Goal: Transaction & Acquisition: Book appointment/travel/reservation

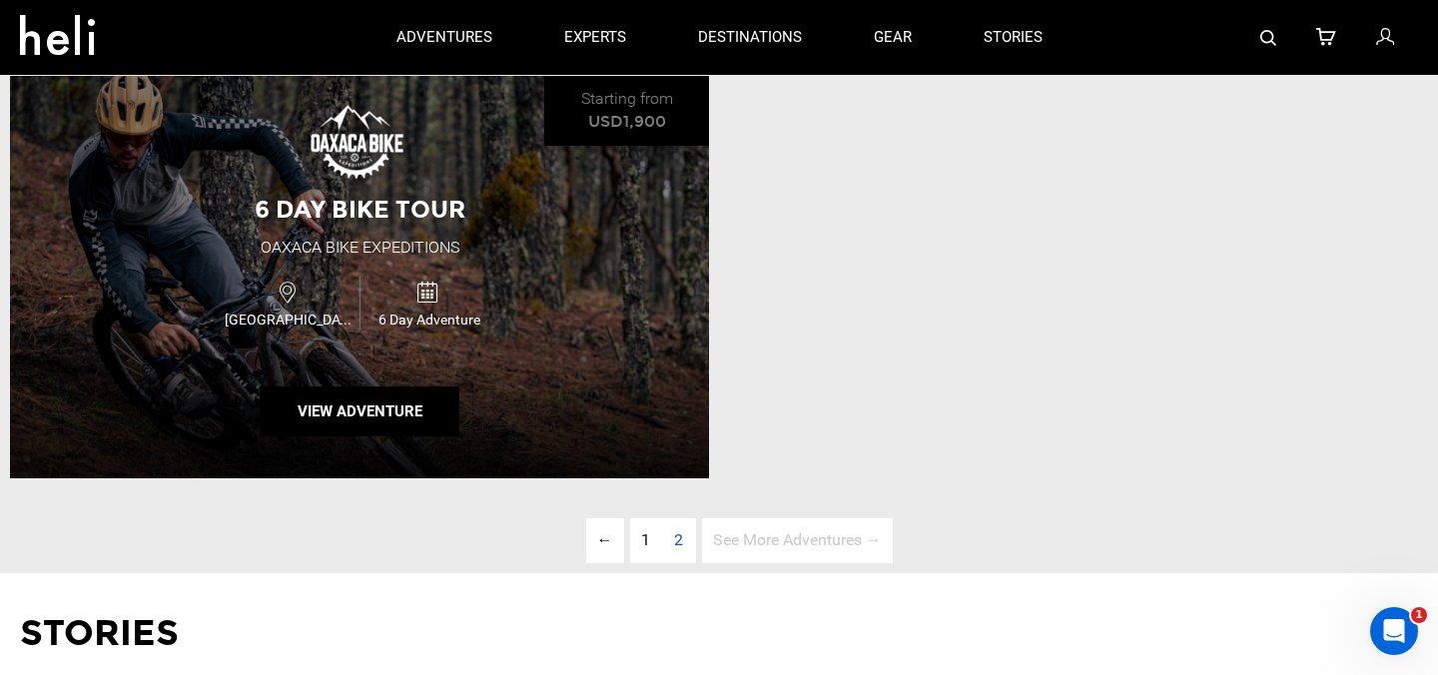
scroll to position [1007, 0]
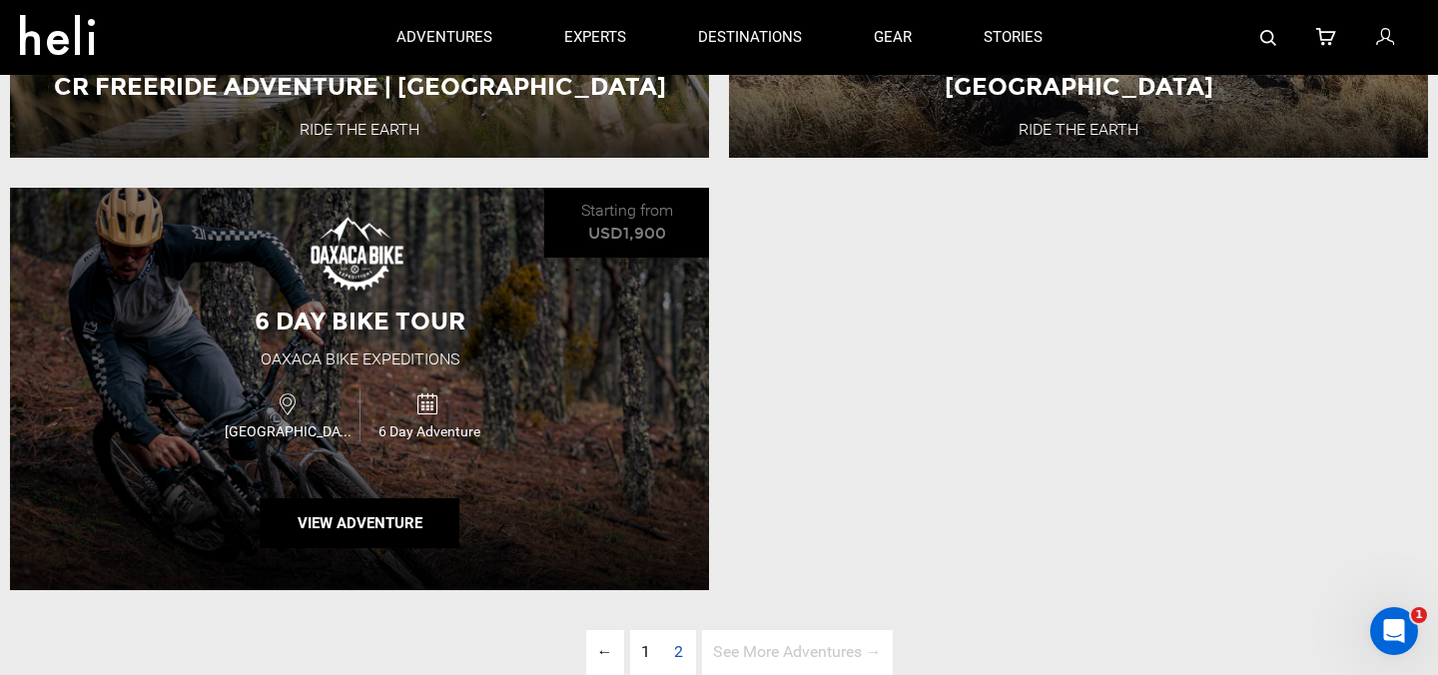
click at [472, 268] on div "6 Day Bike Tour Oaxaca Bike Expeditions Mexico 6 Day Adventure View Adventure" at bounding box center [359, 389] width 699 height 402
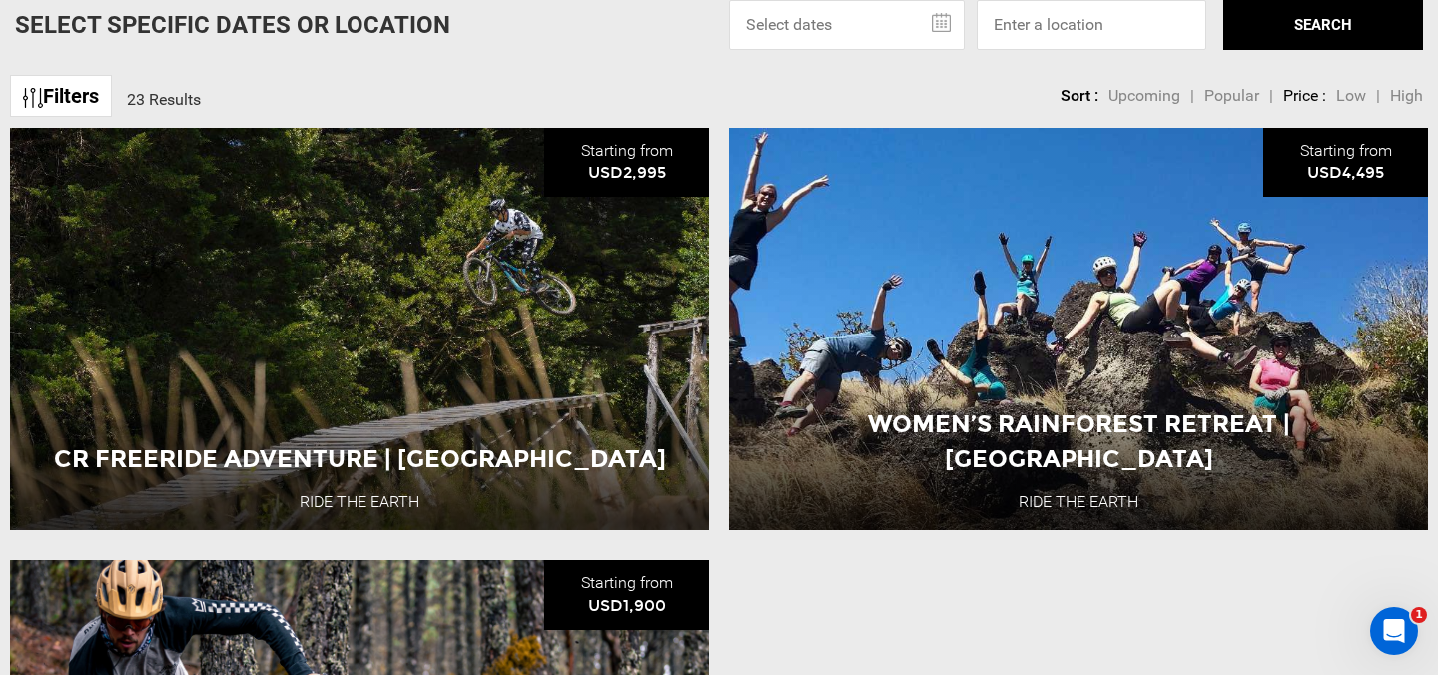
scroll to position [1439, 0]
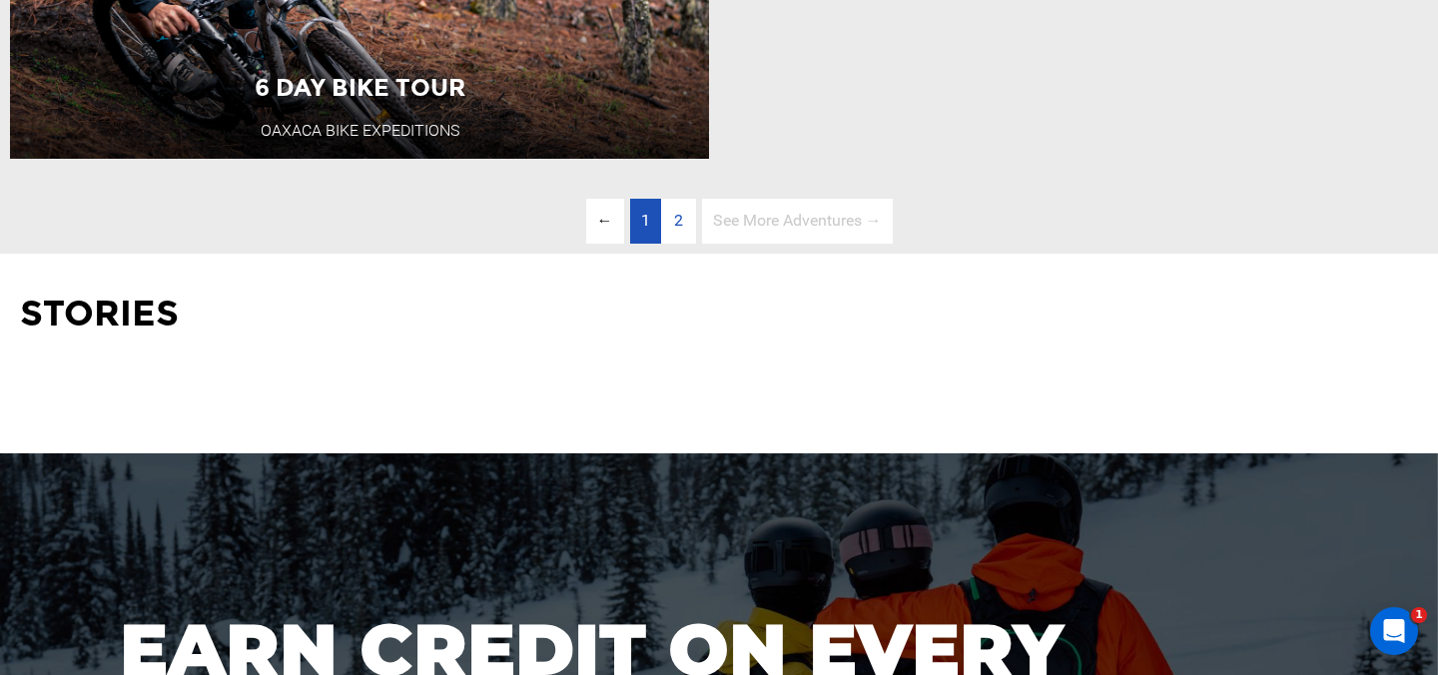
click at [645, 219] on span "1" at bounding box center [645, 220] width 9 height 19
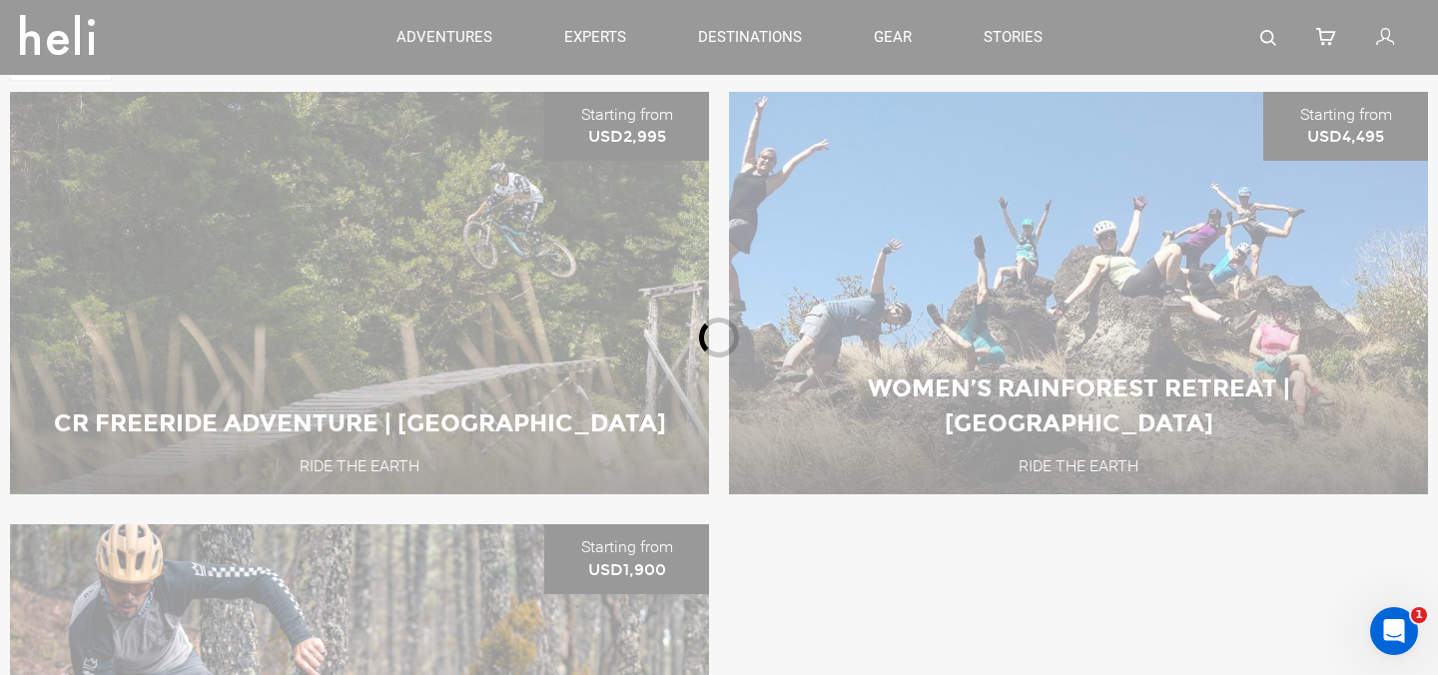
scroll to position [667, 0]
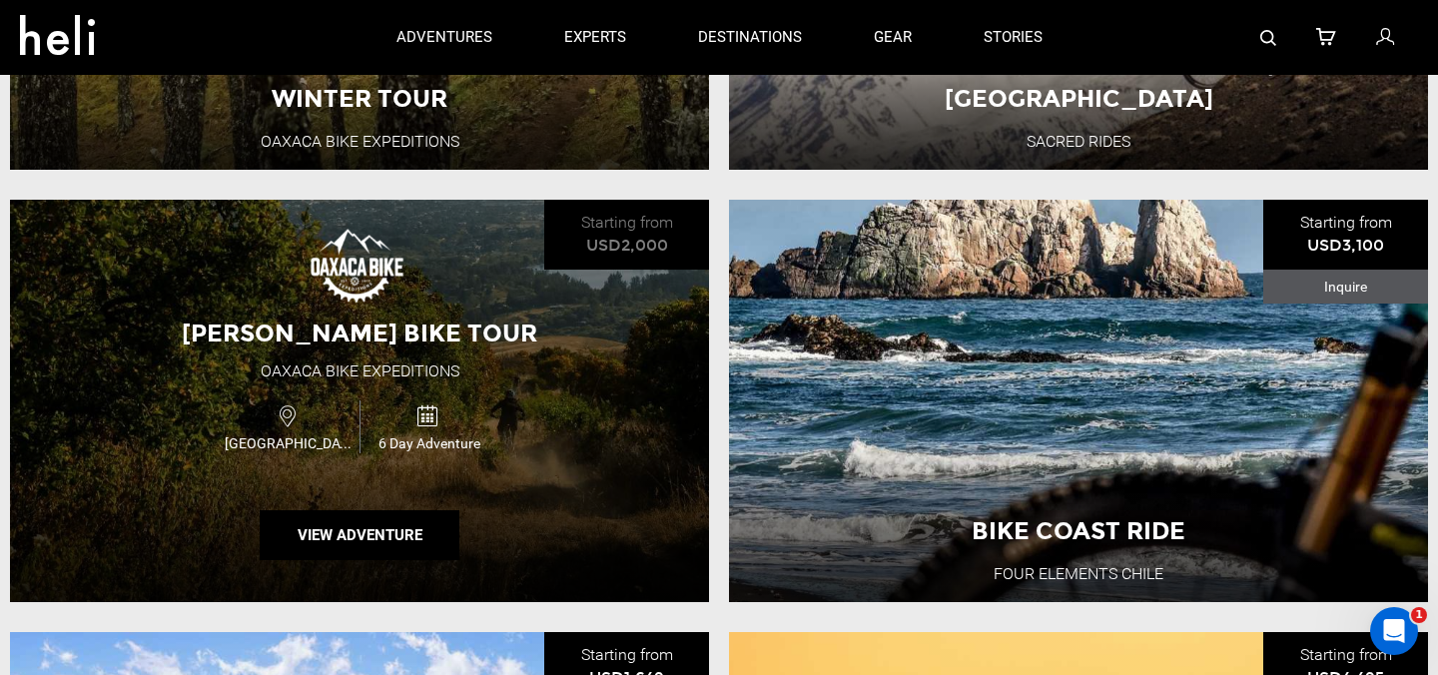
scroll to position [990, 0]
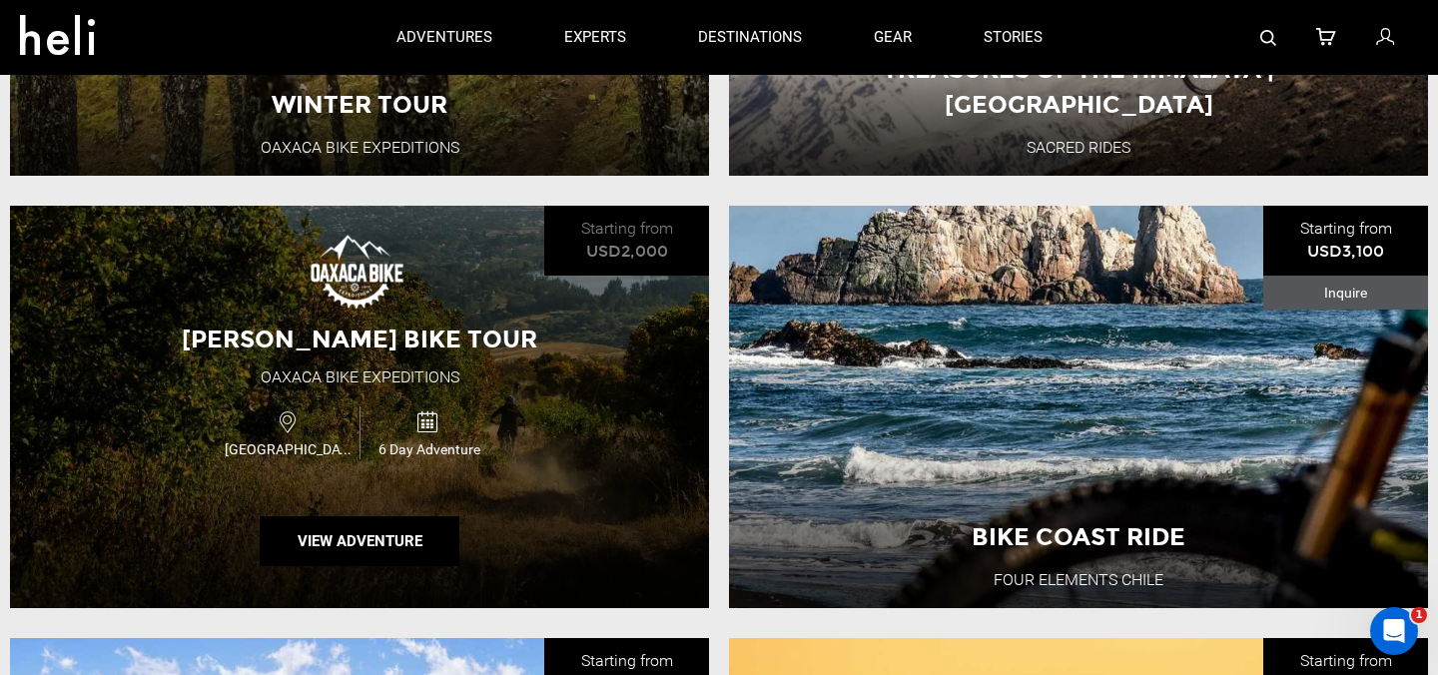
click at [603, 437] on div "Geoff Gulevich Bike Tour Oaxaca Bike Expeditions Mexico 6 Day Adventure View Ad…" at bounding box center [359, 407] width 699 height 402
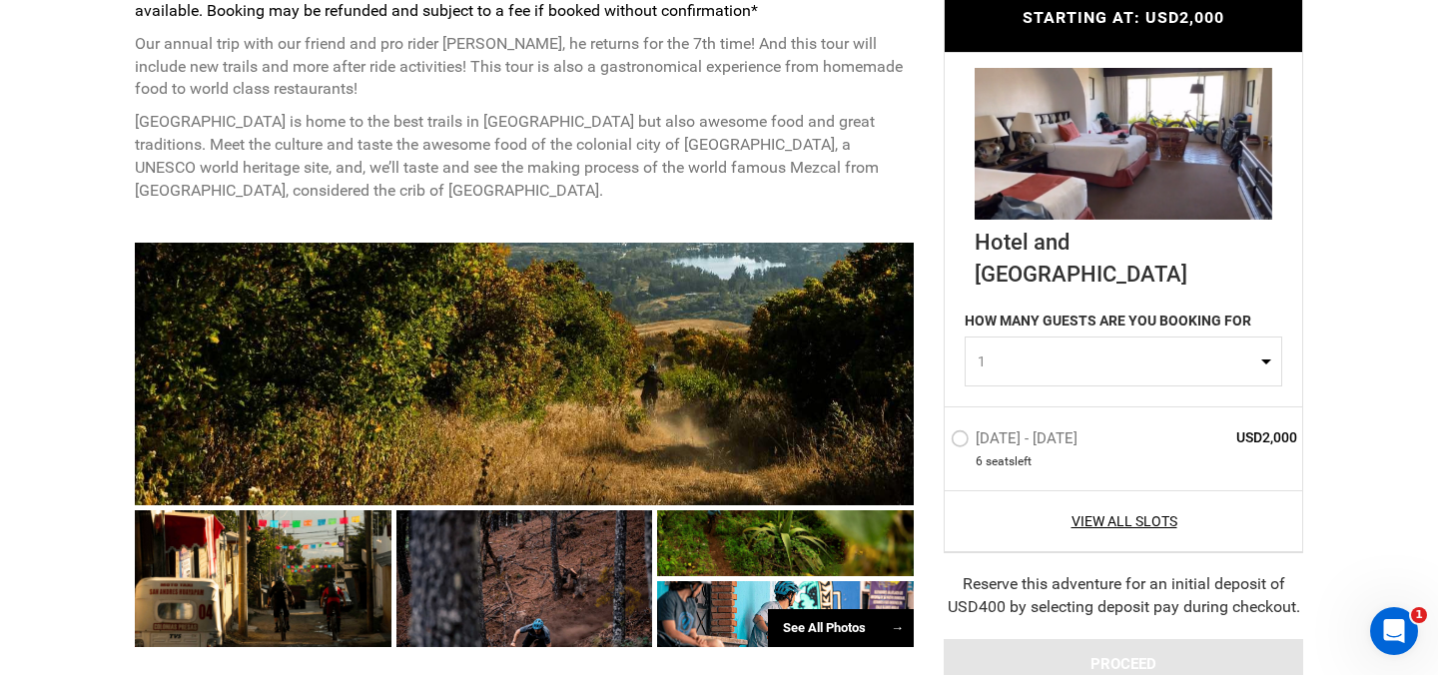
scroll to position [910, 0]
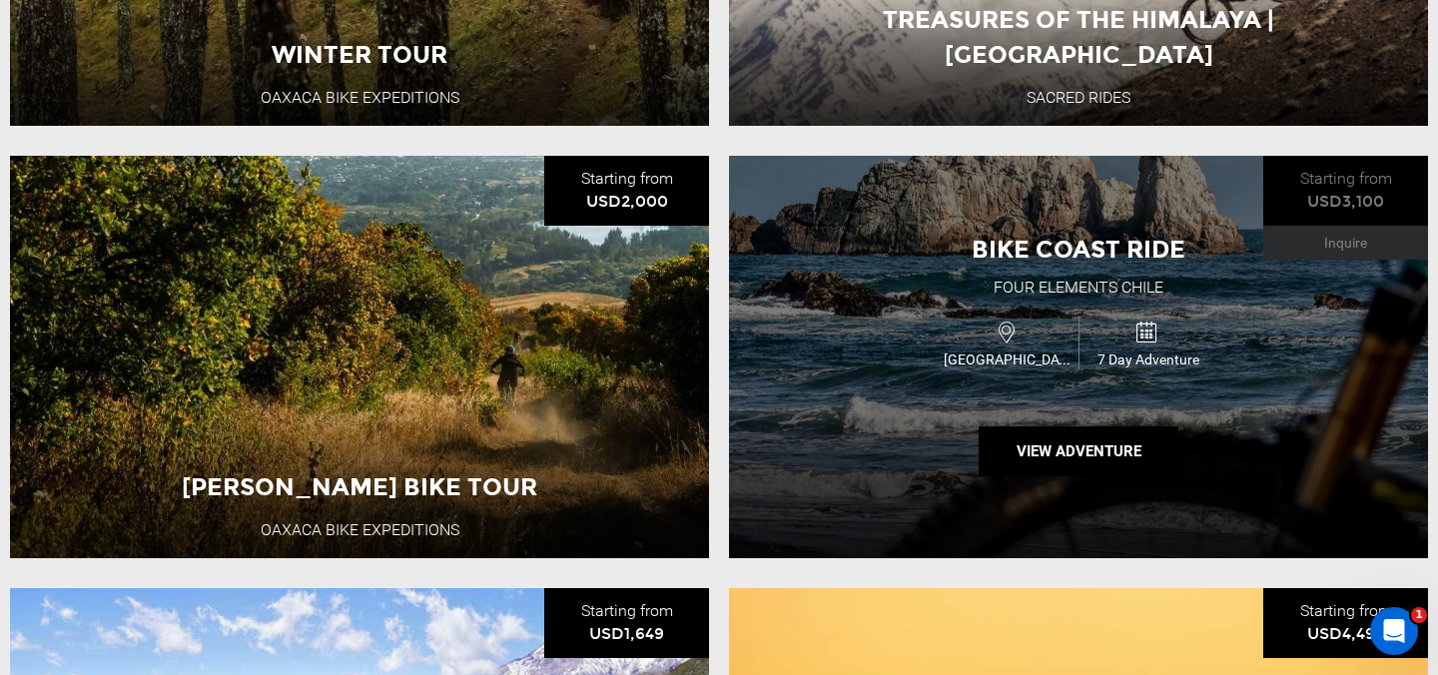
scroll to position [1037, 0]
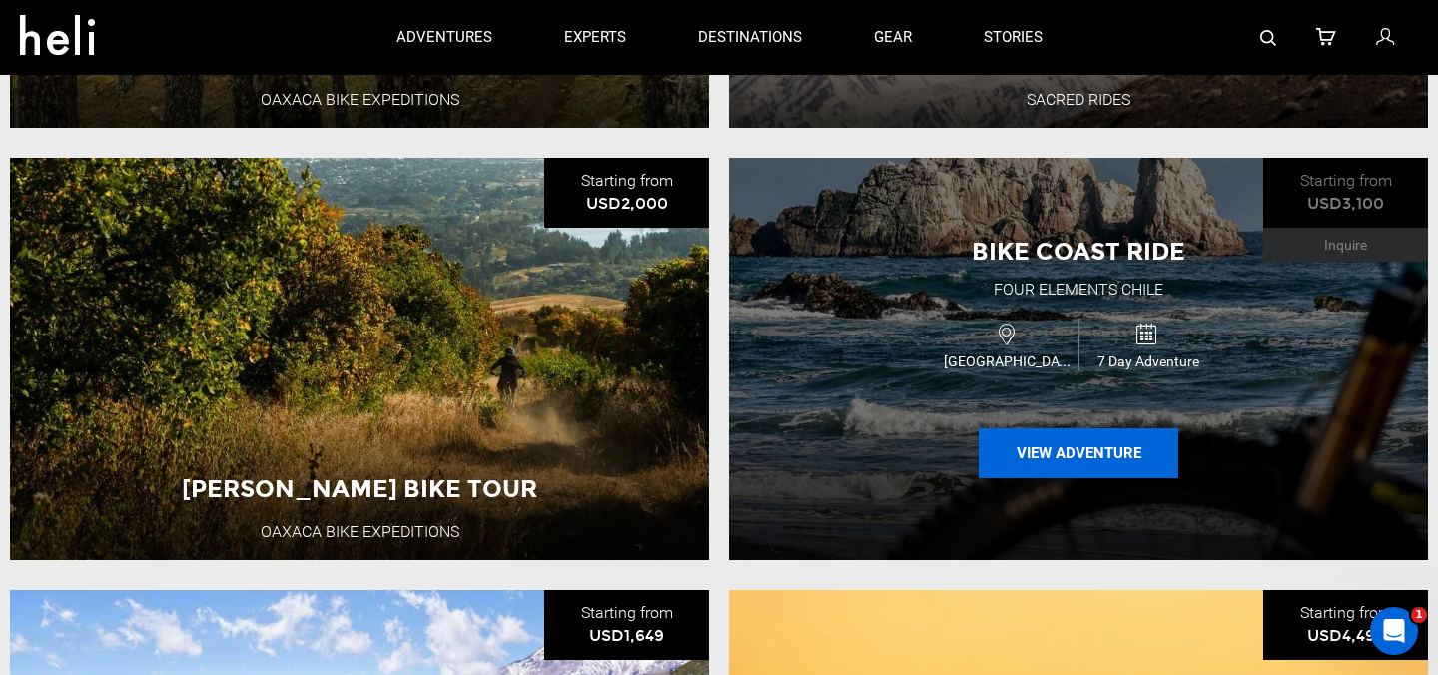
click at [1020, 468] on button "View Adventure" at bounding box center [1079, 453] width 200 height 50
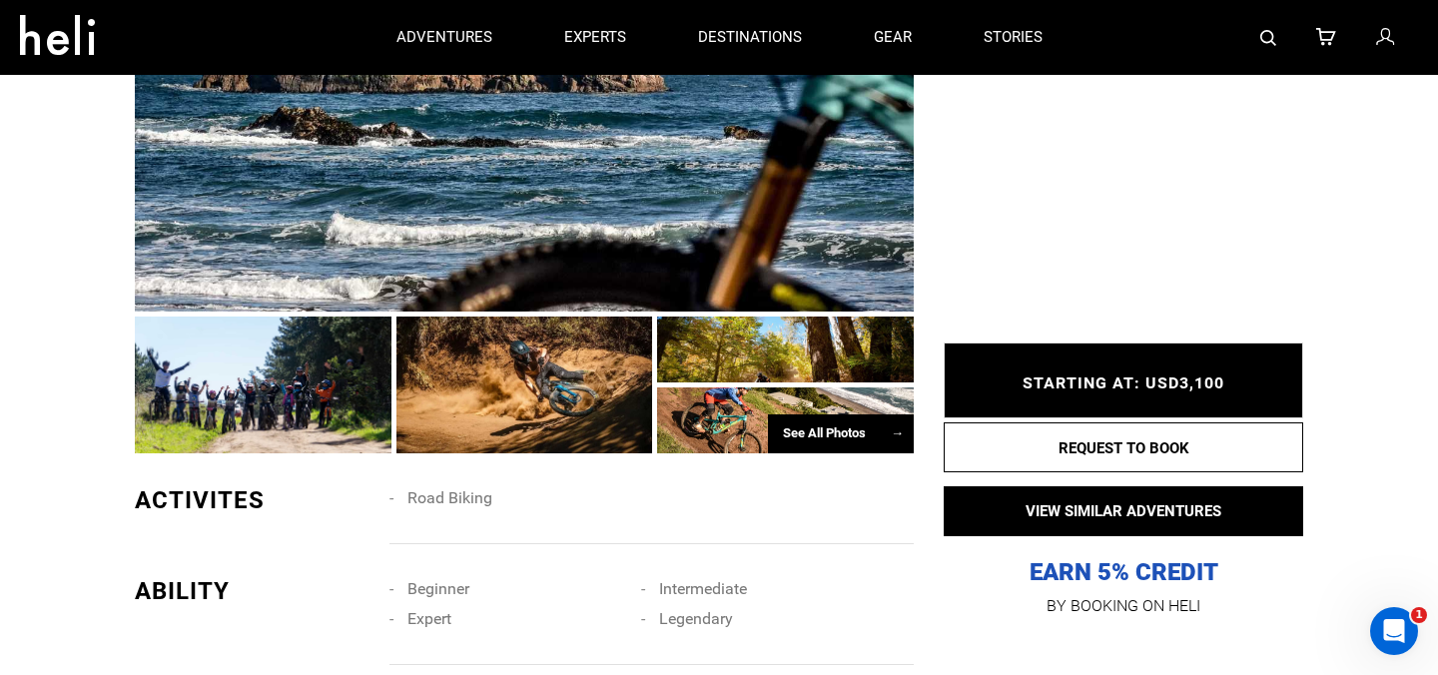
scroll to position [1028, 0]
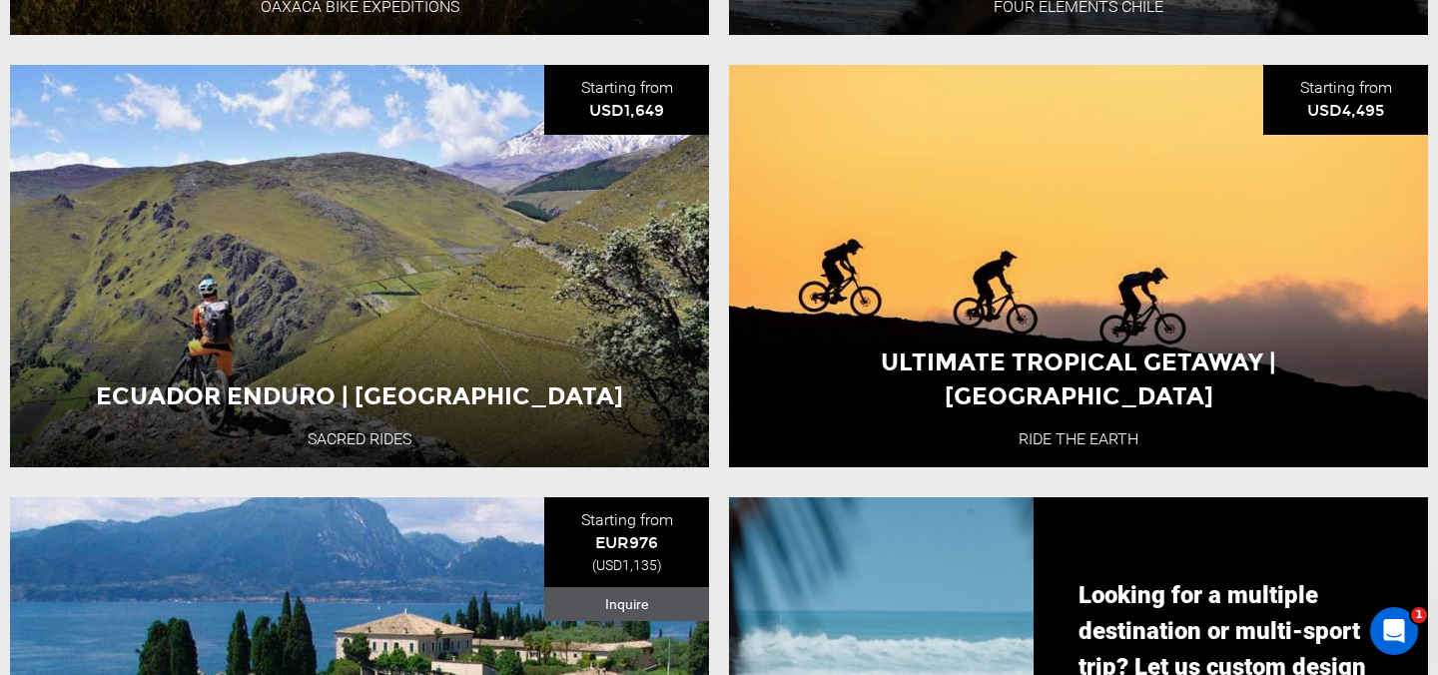
scroll to position [1569, 0]
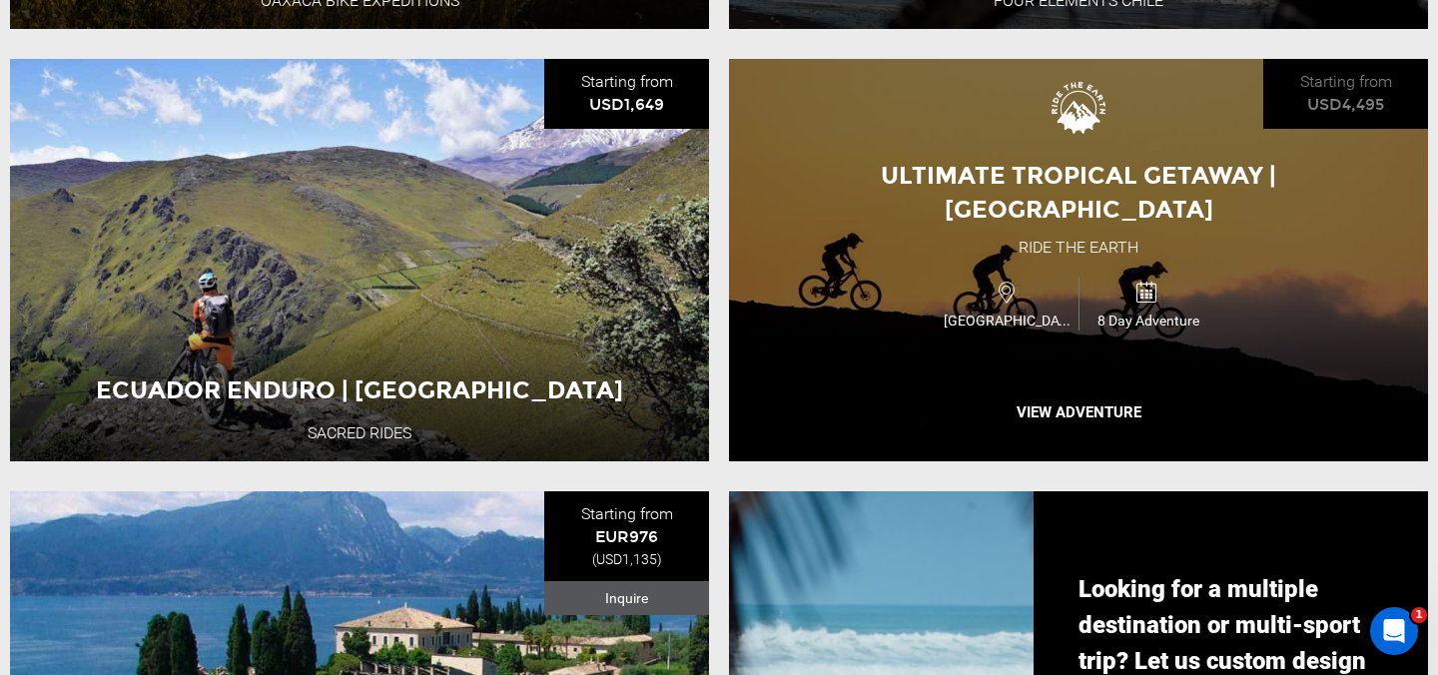
click at [924, 391] on div "Ultimate Tropical Getaway | Costa Rica Ride the Earth Costa Rica 8 Day Adventur…" at bounding box center [1078, 260] width 699 height 402
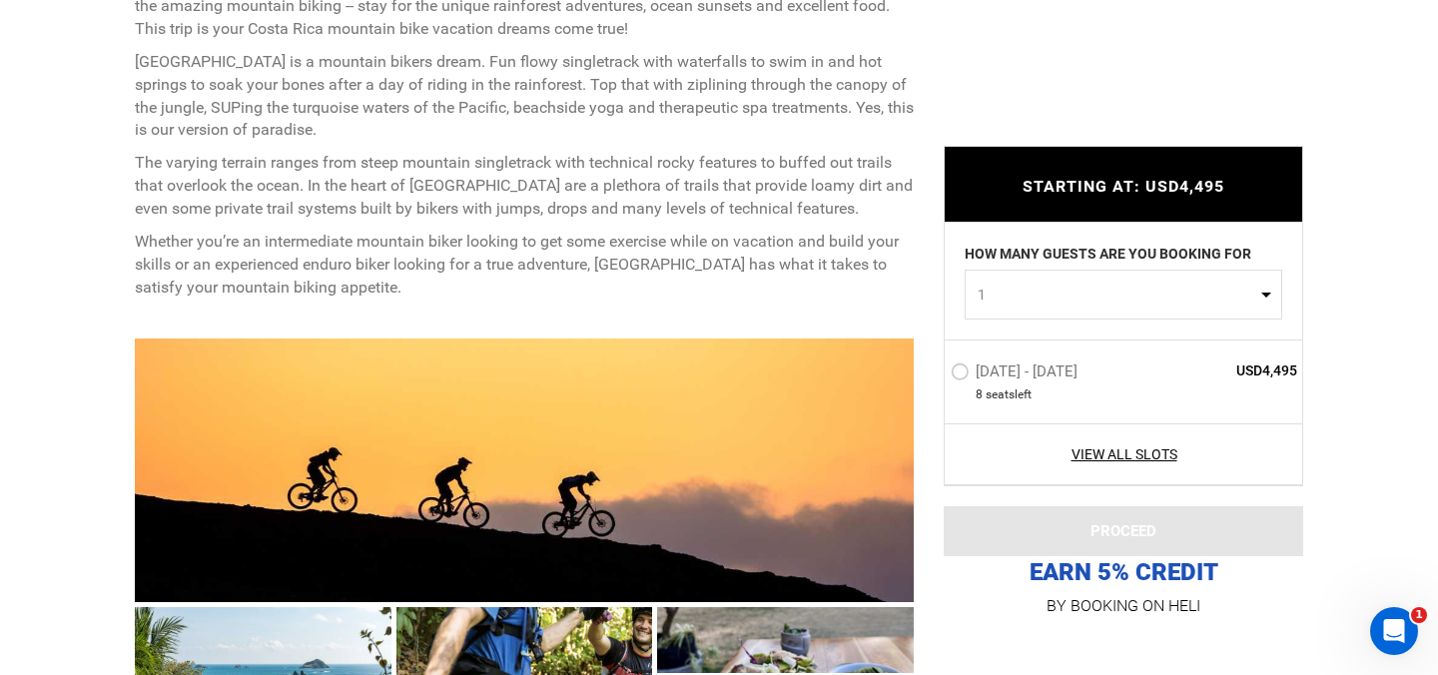
scroll to position [1004, 0]
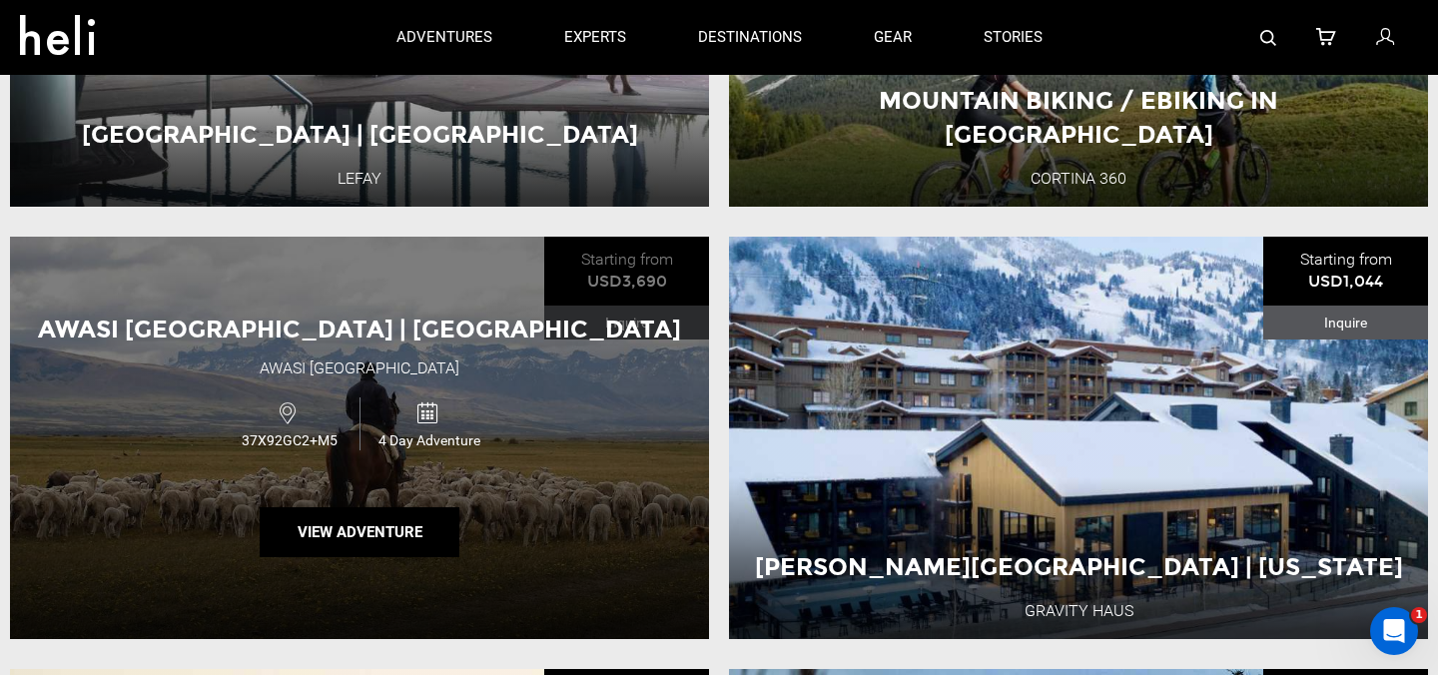
scroll to position [2686, 0]
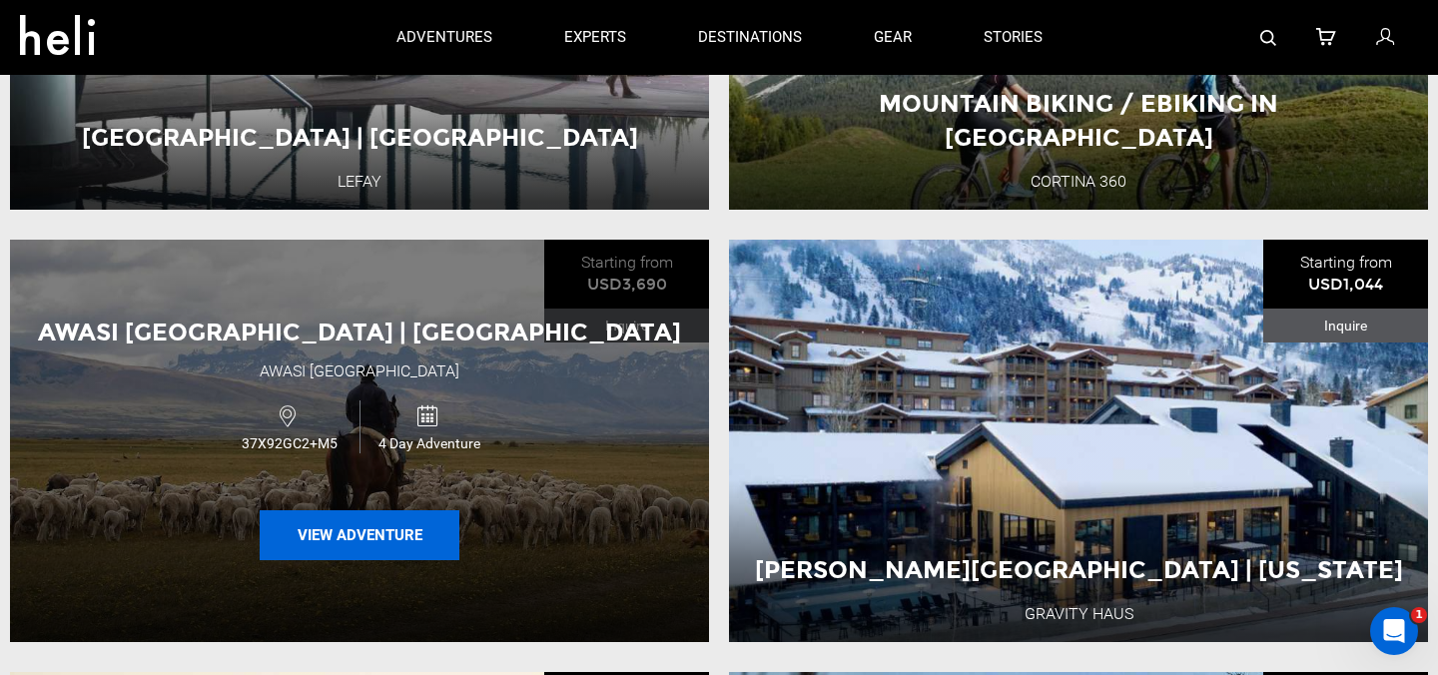
click at [445, 525] on button "View Adventure" at bounding box center [360, 535] width 200 height 50
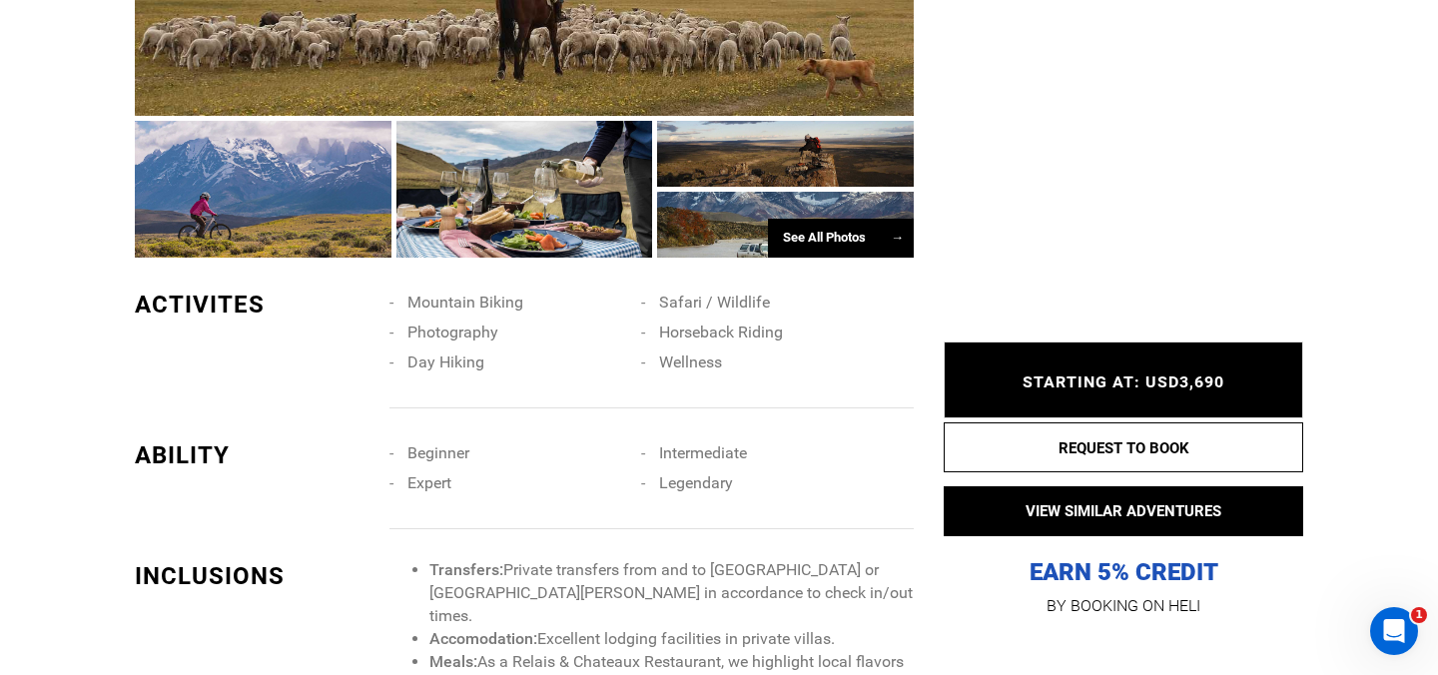
scroll to position [1327, 0]
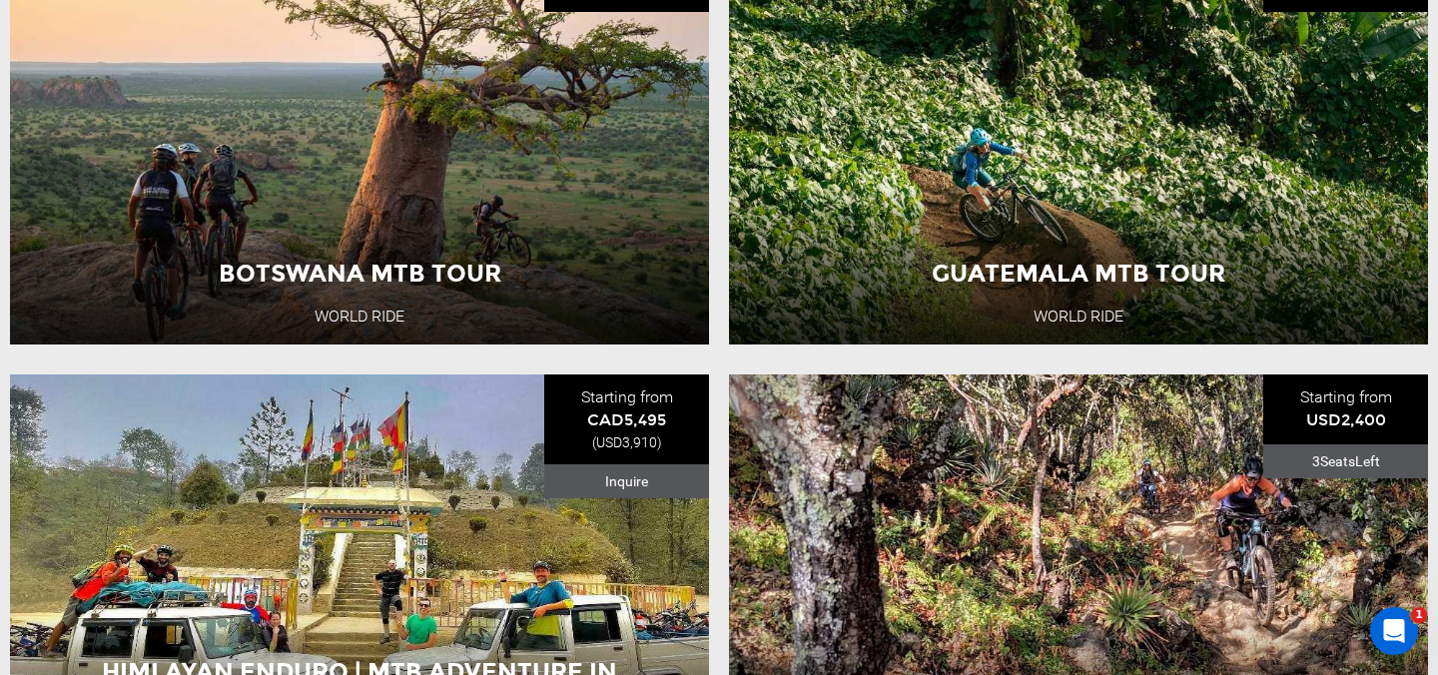
scroll to position [4292, 0]
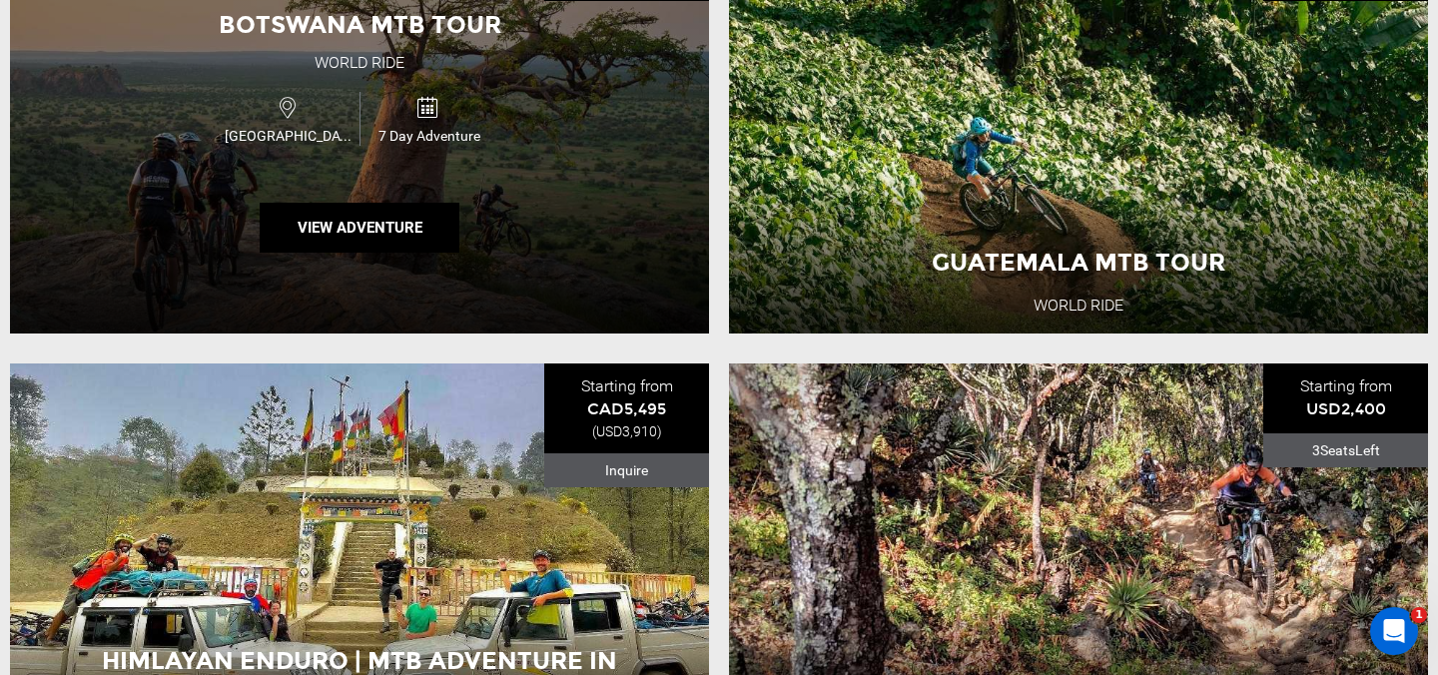
click at [561, 174] on div "Botswana MTB Tour World Ride Botswana 7 Day Adventure View Adventure" at bounding box center [359, 132] width 699 height 402
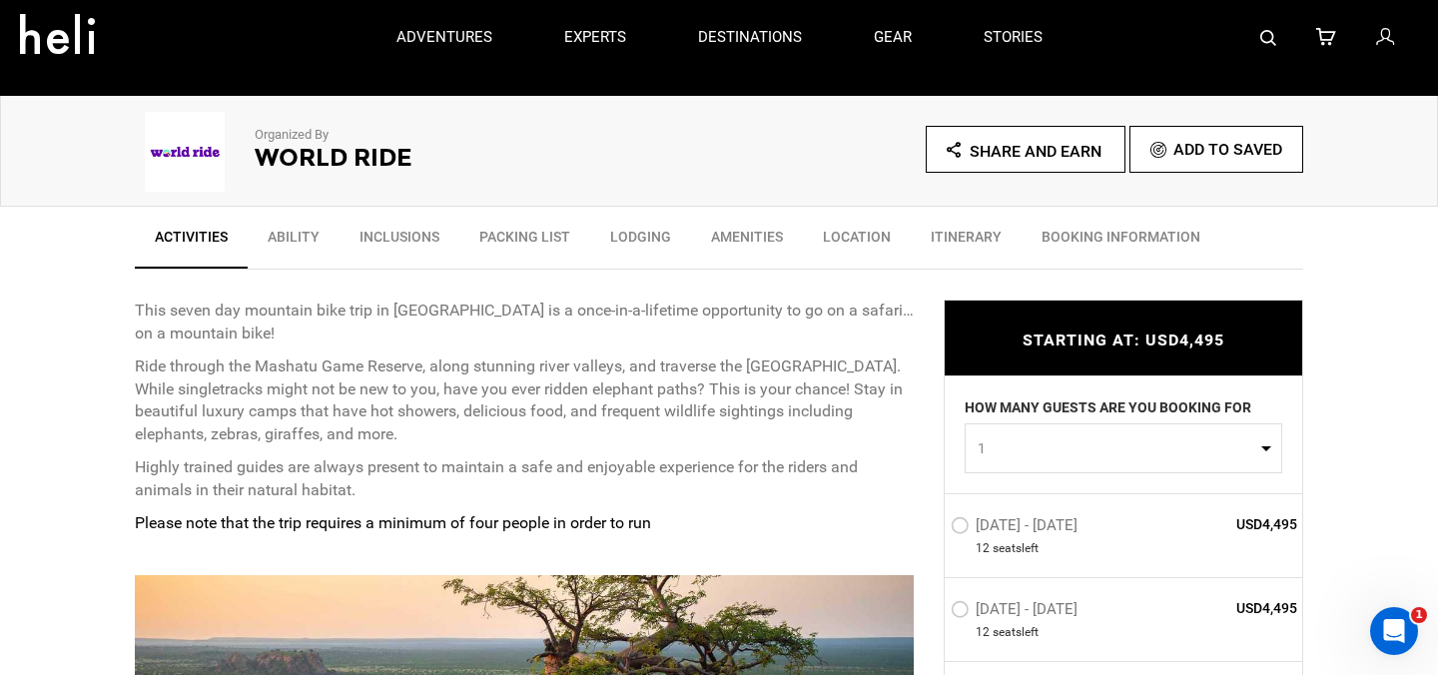
scroll to position [430, 0]
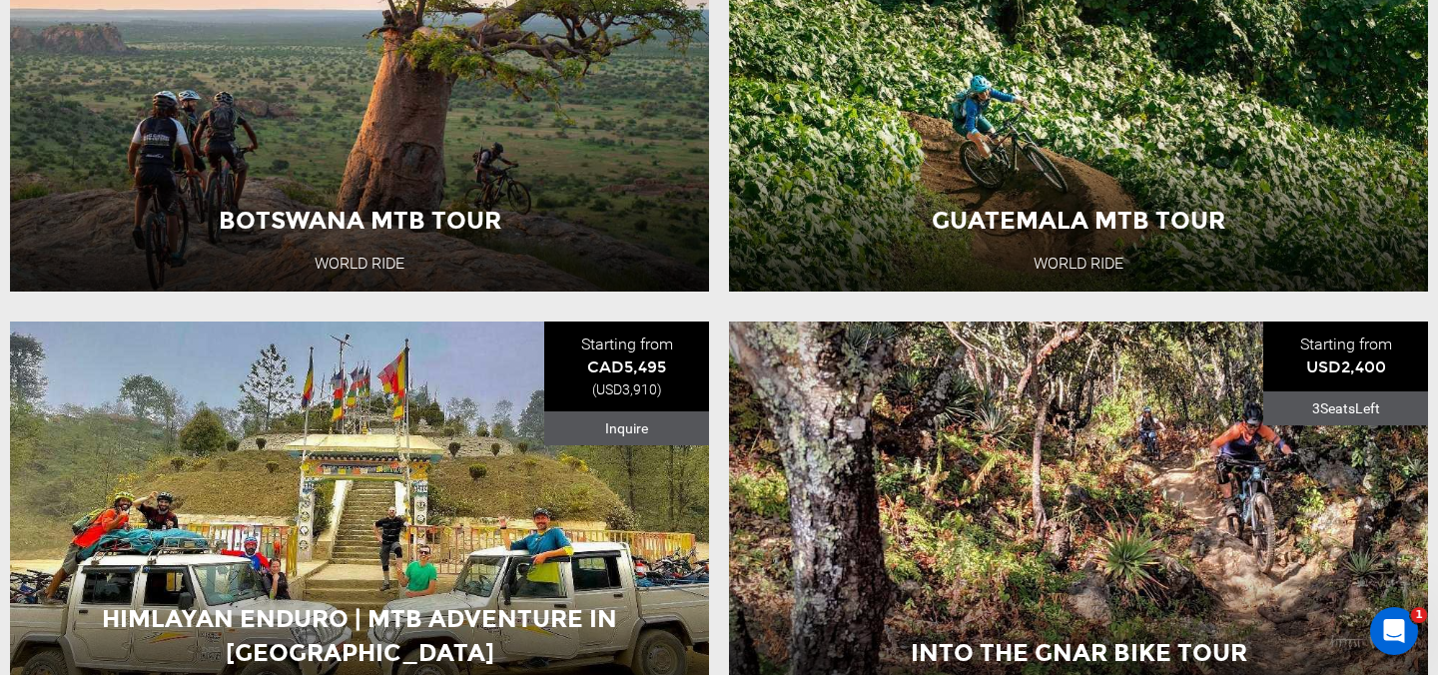
scroll to position [4336, 0]
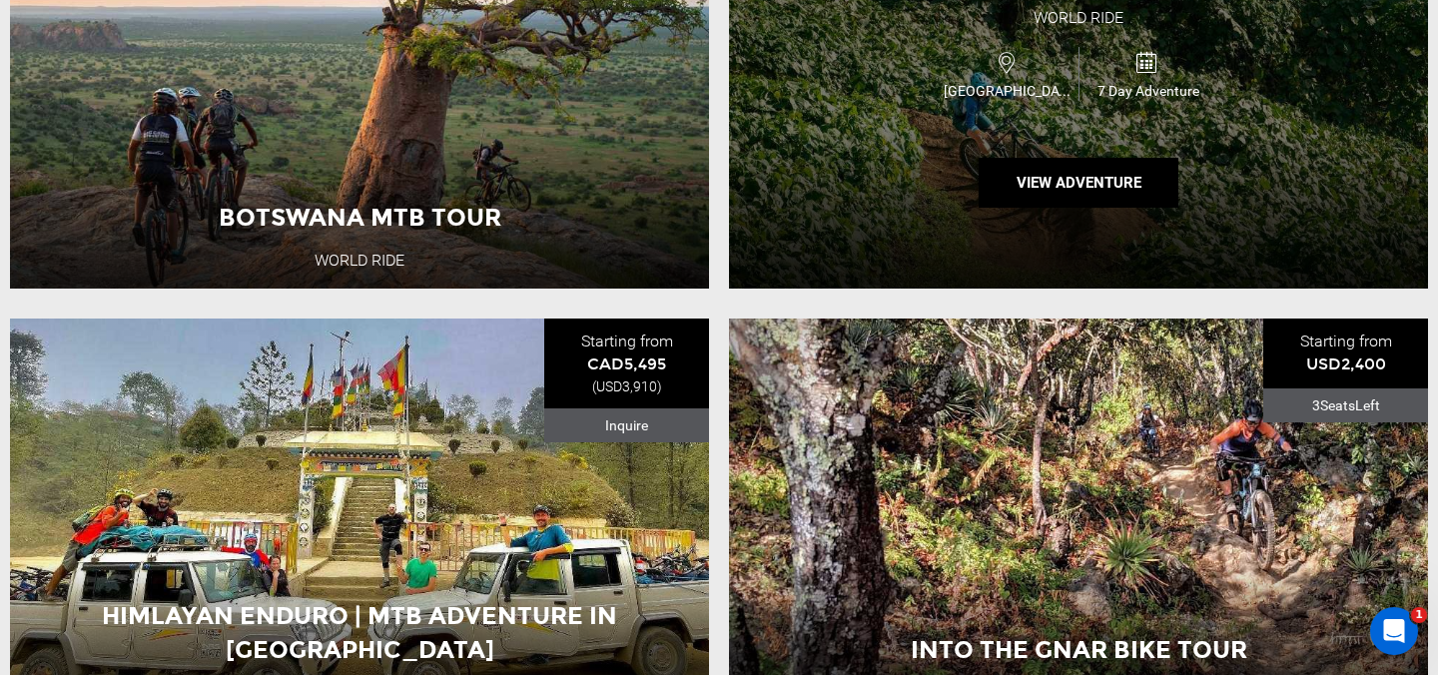
click at [786, 203] on div "Guatemala MTB Tour World Ride Guatemala 7 Day Adventure View Adventure" at bounding box center [1078, 87] width 699 height 402
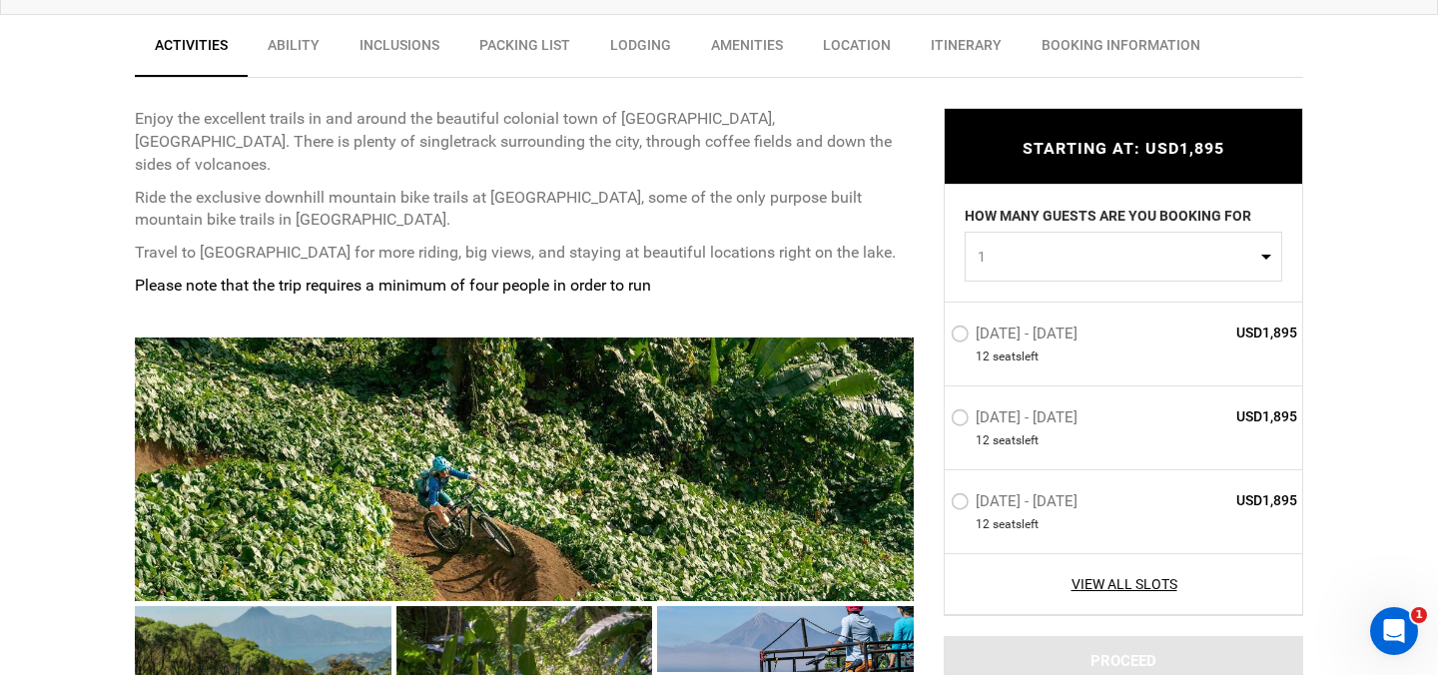
scroll to position [976, 0]
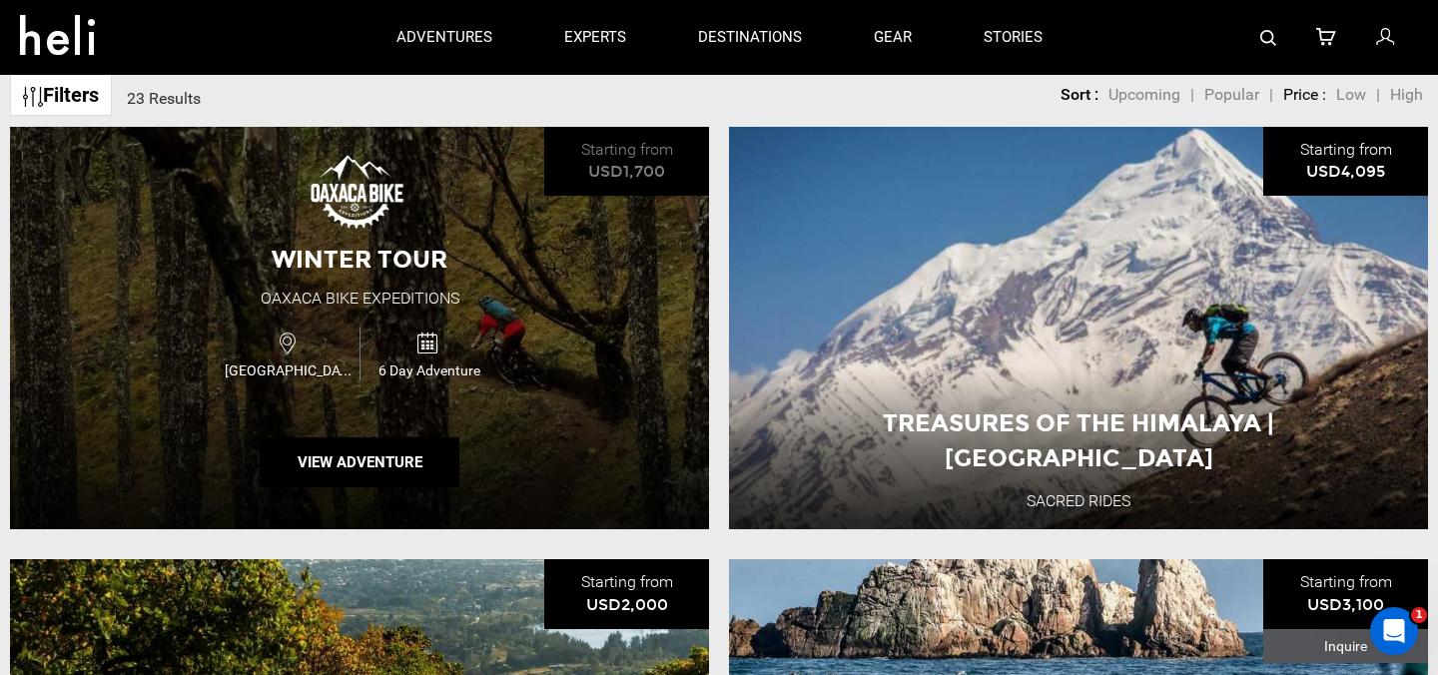
scroll to position [619, 0]
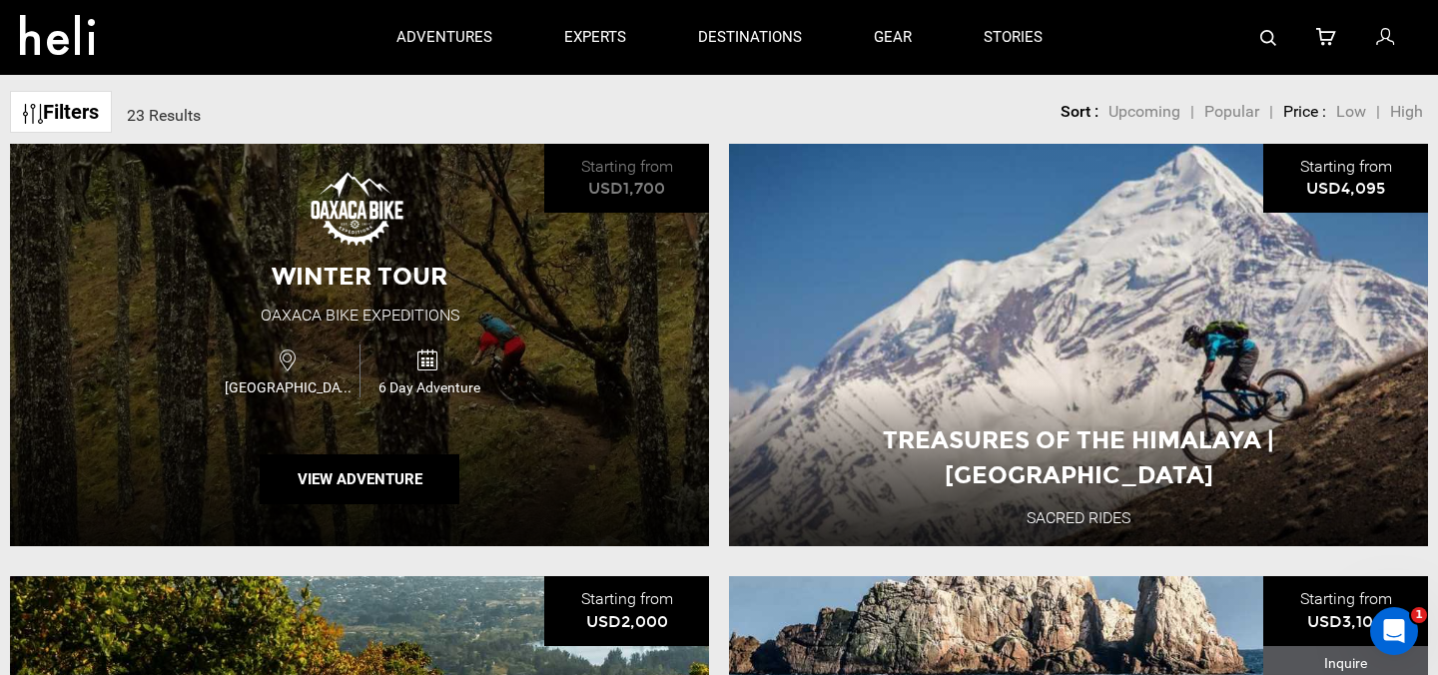
click at [508, 312] on div "Winter Tour Oaxaca Bike Expeditions Mexico 6 Day Adventure View Adventure" at bounding box center [359, 345] width 699 height 402
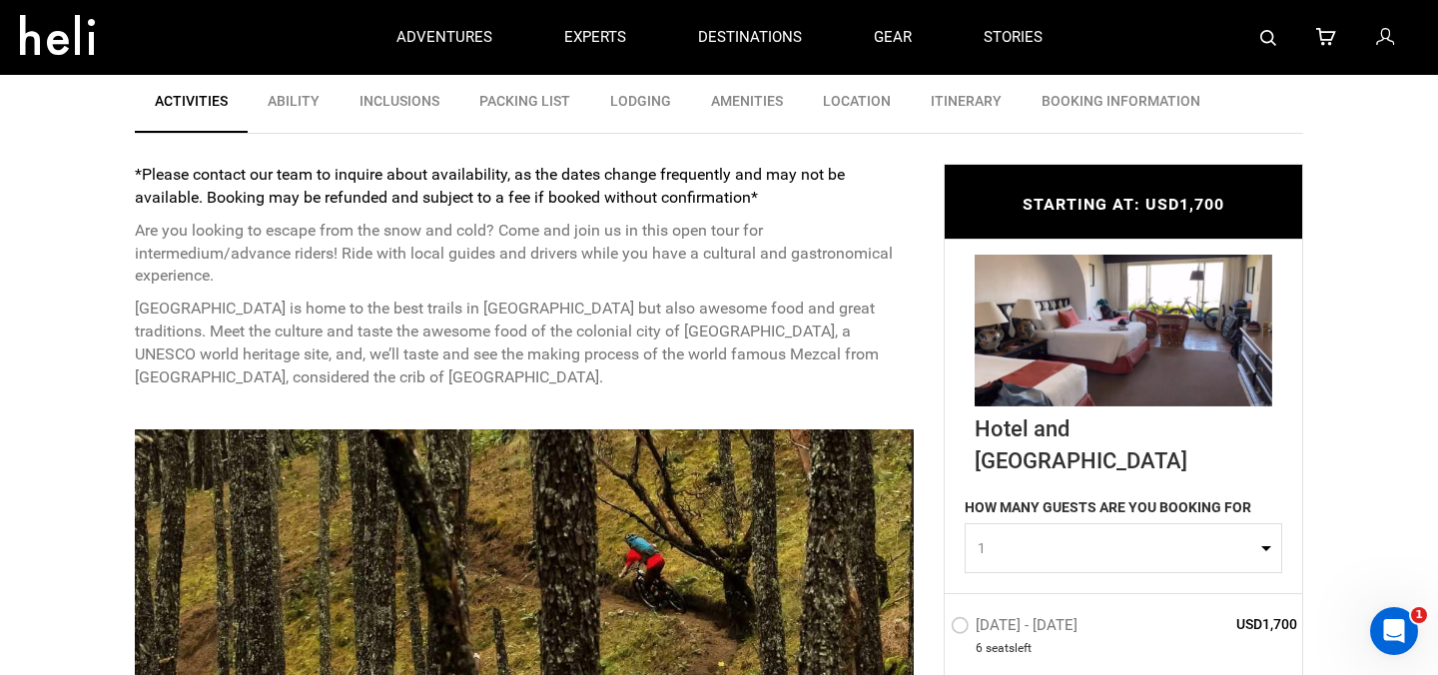
scroll to position [243, 0]
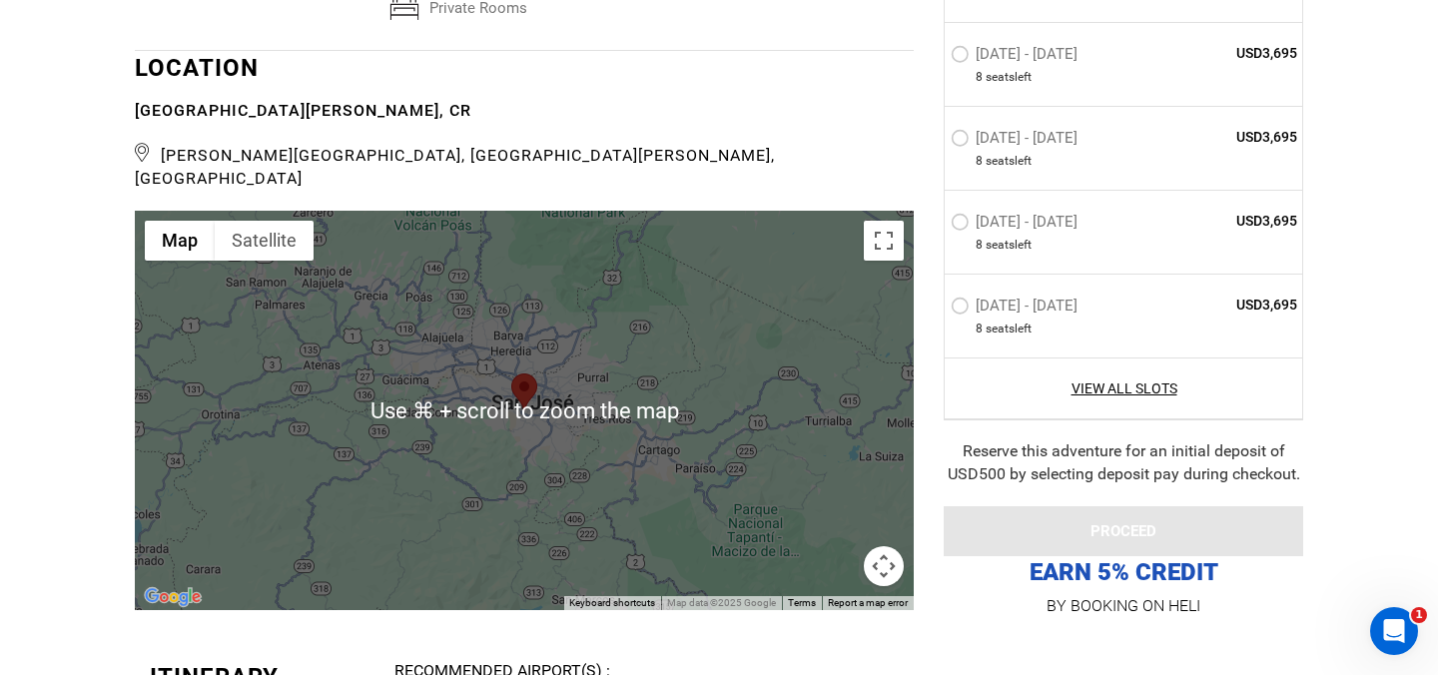
scroll to position [5627, 0]
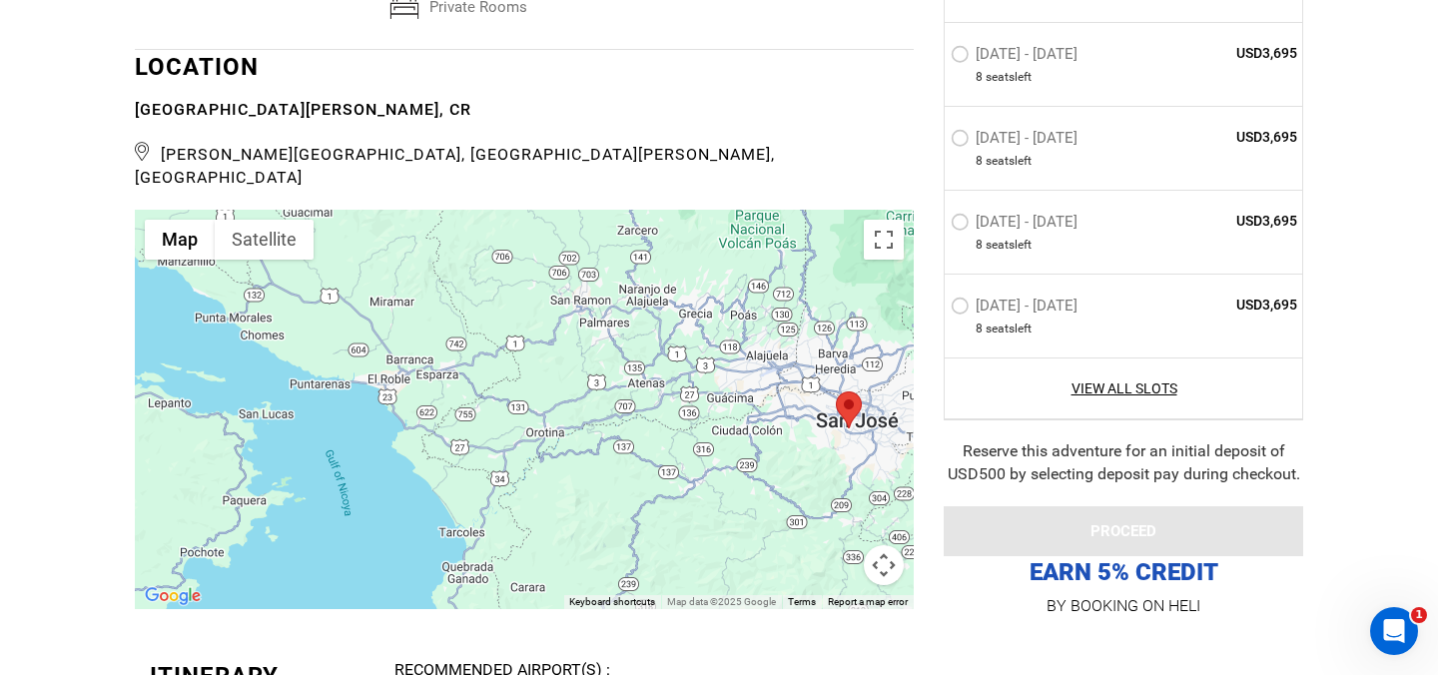
drag, startPoint x: 603, startPoint y: 457, endPoint x: 931, endPoint y: 464, distance: 327.6
click at [933, 464] on div "For nearly a decade, our team has been scouting the mountain bike trails of [GE…" at bounding box center [719, 446] width 1168 height 10456
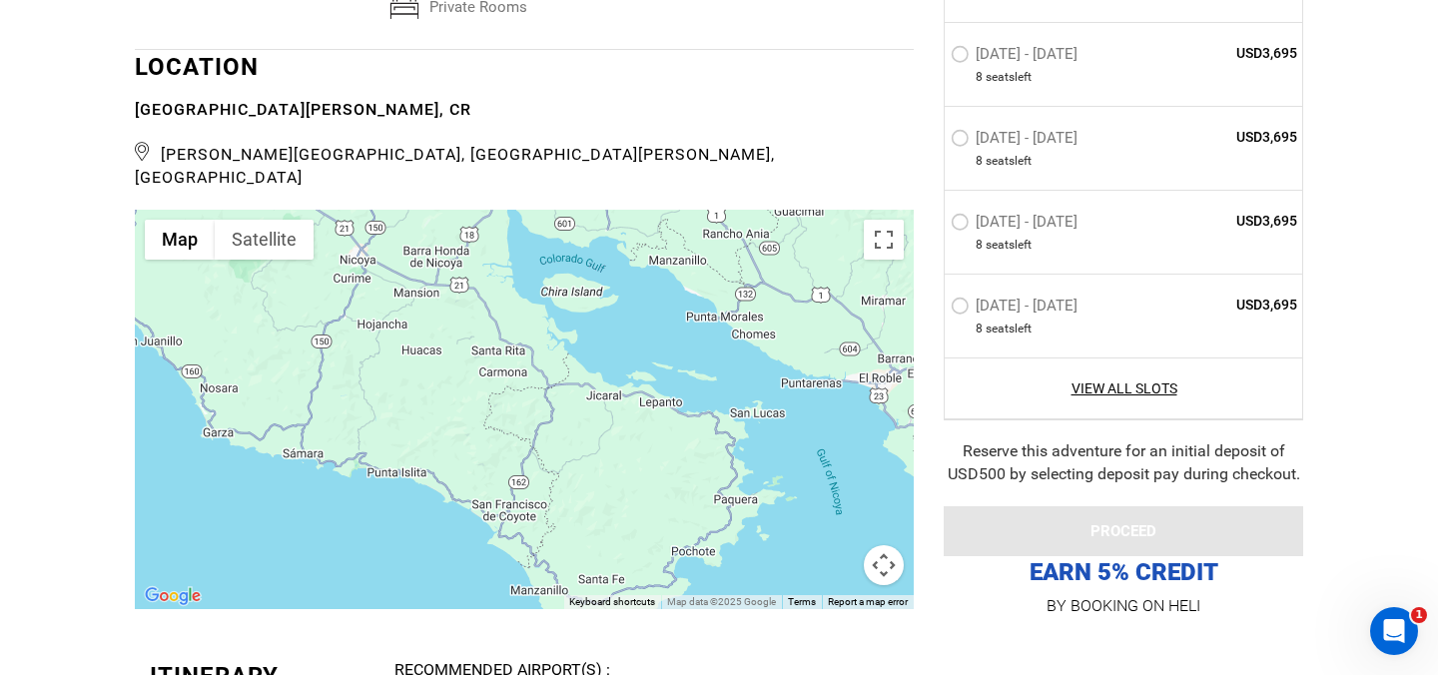
drag, startPoint x: 531, startPoint y: 447, endPoint x: 1016, endPoint y: 480, distance: 486.4
click at [1018, 480] on div "For nearly a decade, our team has been scouting the mountain bike trails of [GE…" at bounding box center [719, 446] width 1168 height 10456
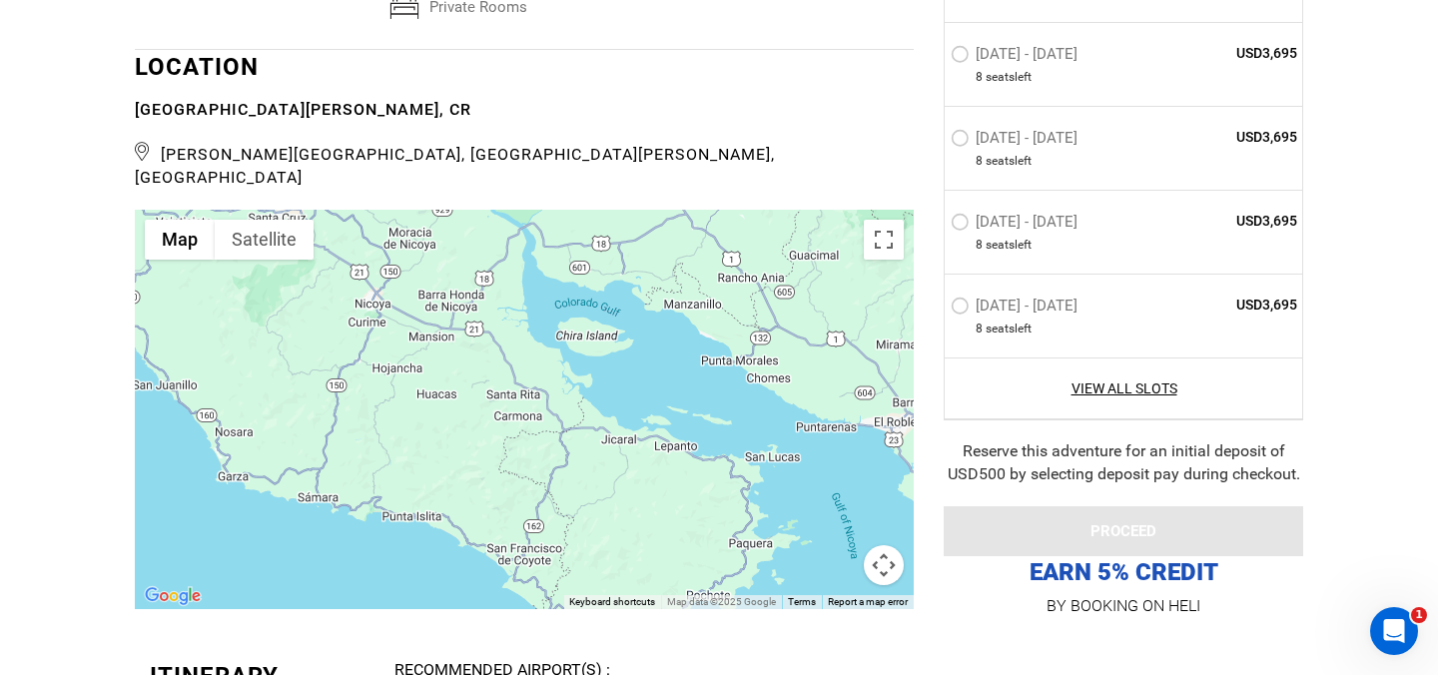
click at [890, 549] on button "Map camera controls" at bounding box center [884, 565] width 40 height 40
click at [832, 545] on button "Zoom out" at bounding box center [834, 565] width 40 height 40
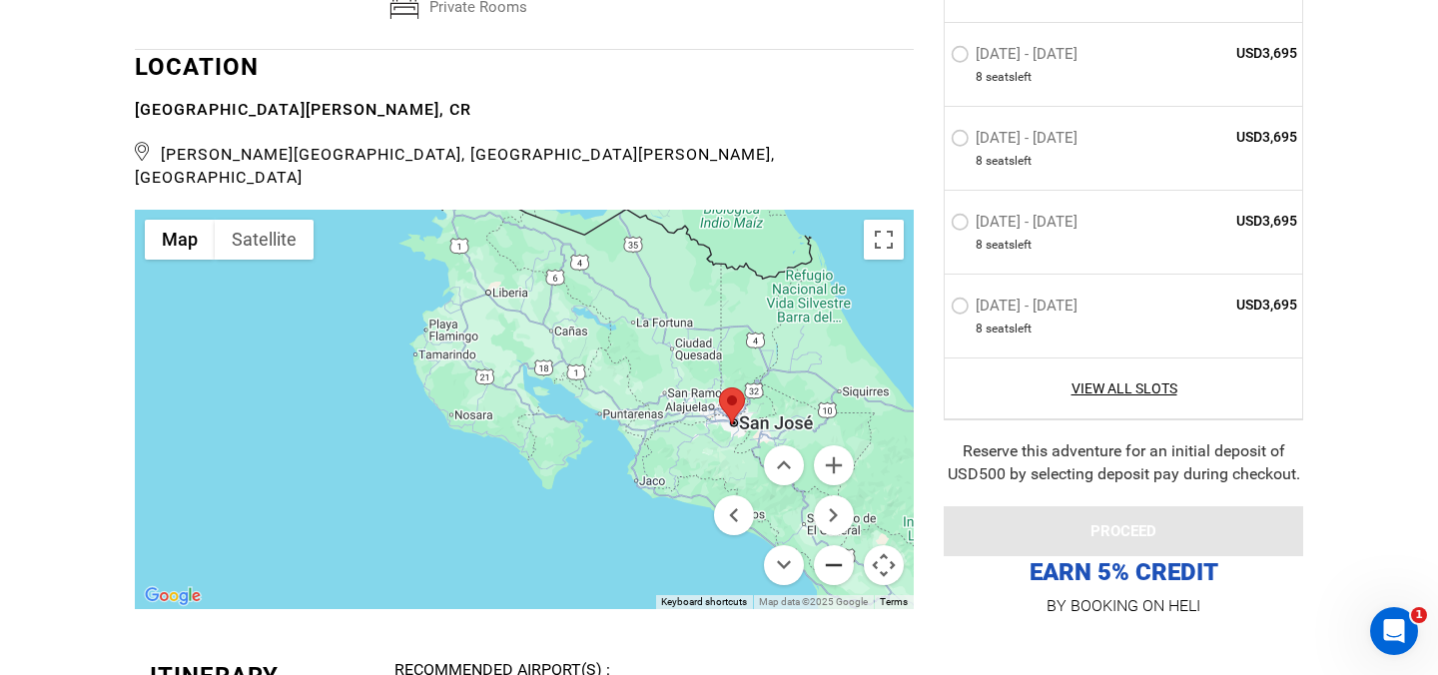
click at [832, 545] on button "Zoom out" at bounding box center [834, 565] width 40 height 40
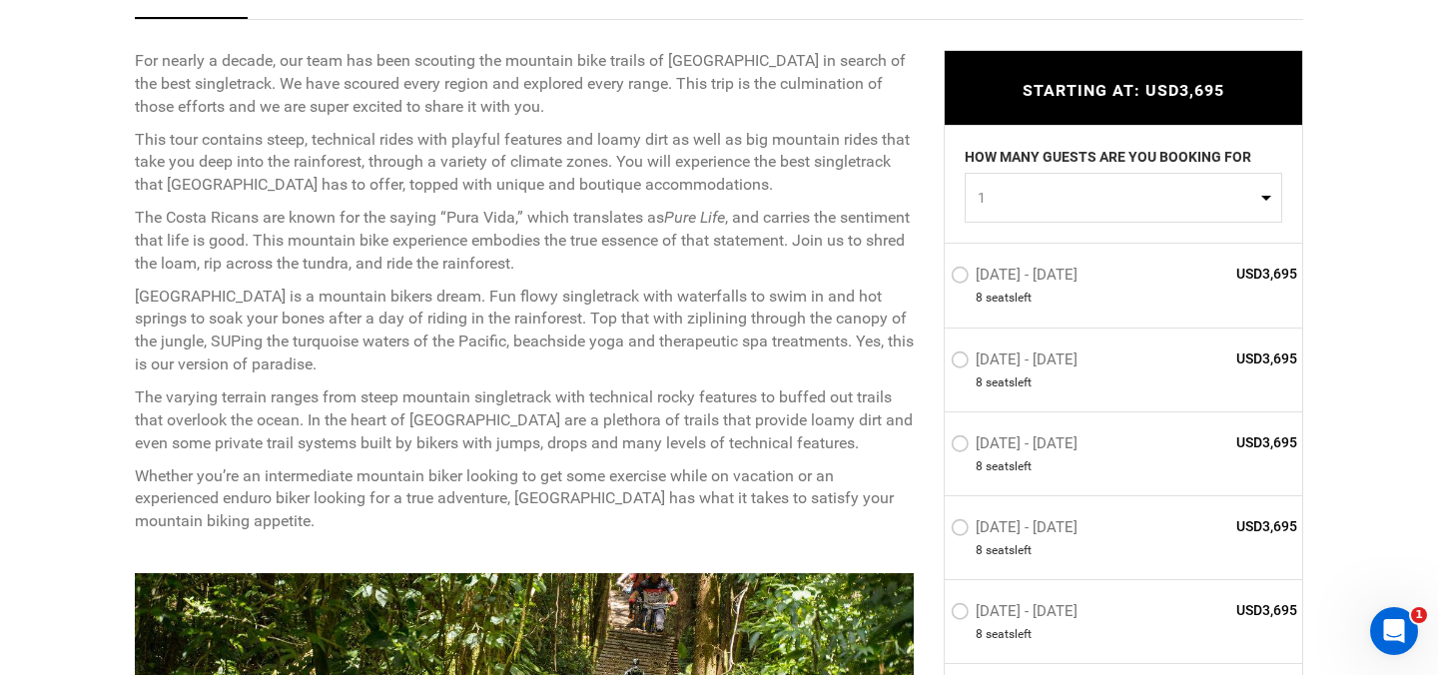
scroll to position [877, 0]
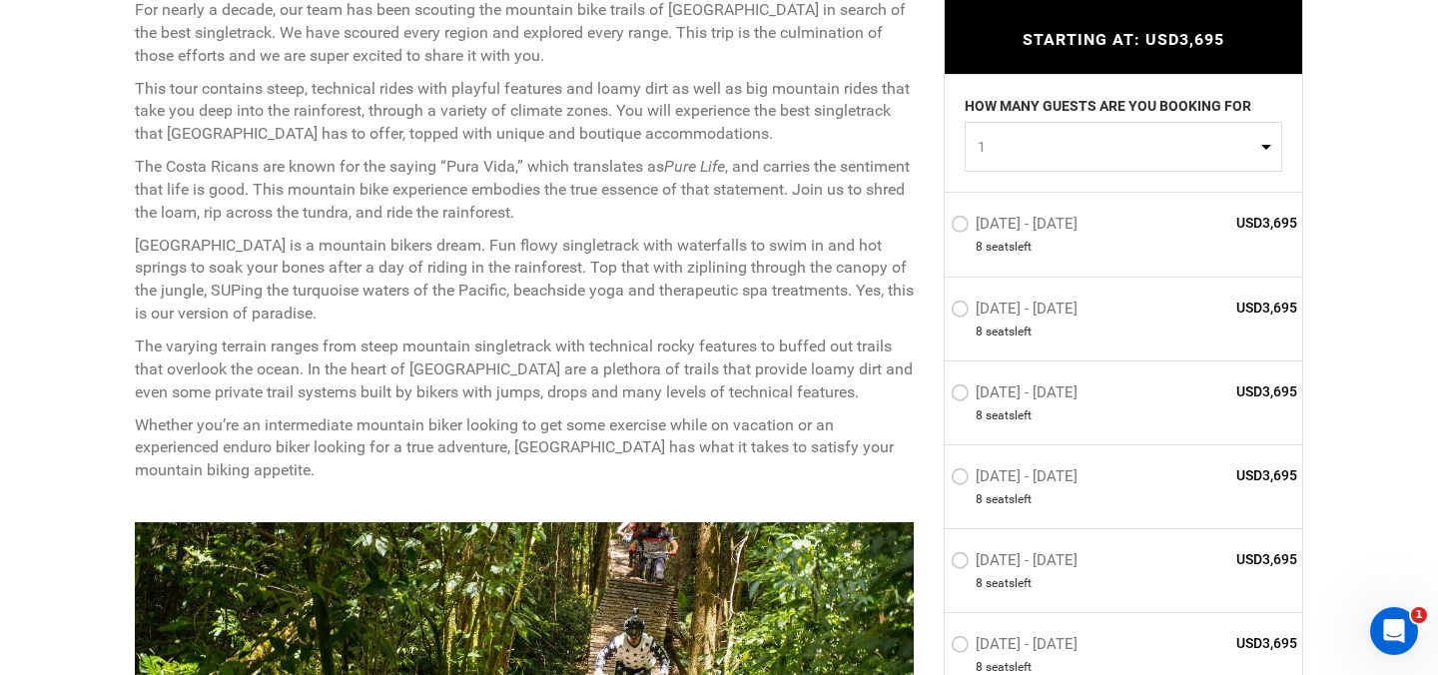
click at [1054, 481] on label "[DATE] - [DATE]" at bounding box center [1017, 479] width 132 height 24
click at [937, 481] on input "[DATE] - [DATE]" at bounding box center [937, 484] width 0 height 43
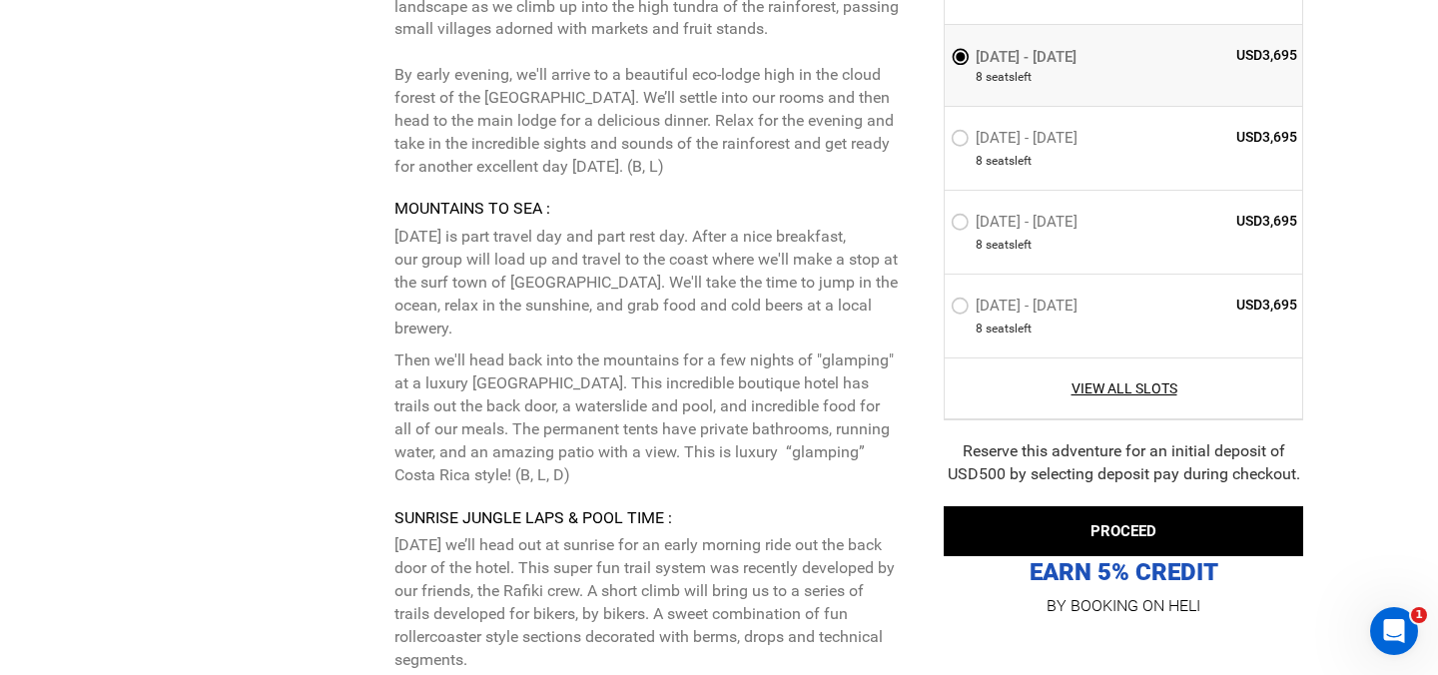
scroll to position [7641, 0]
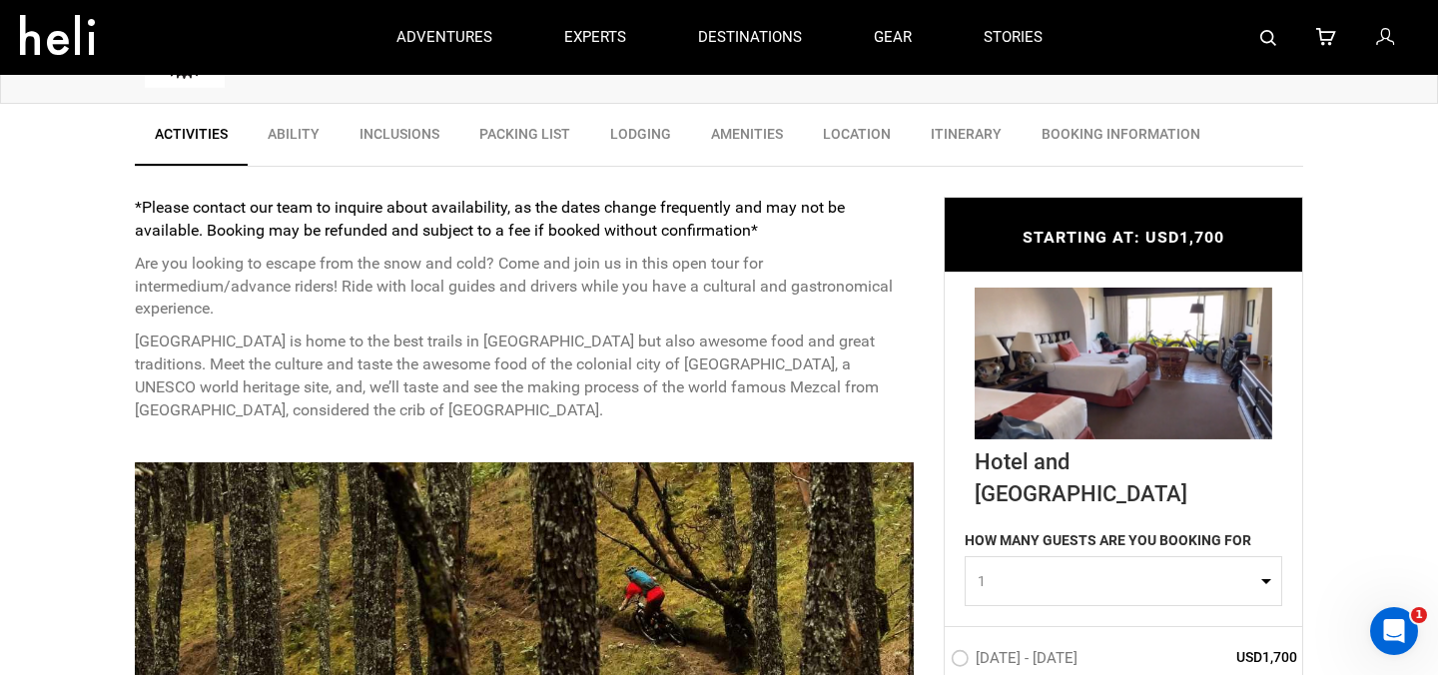
scroll to position [682, 0]
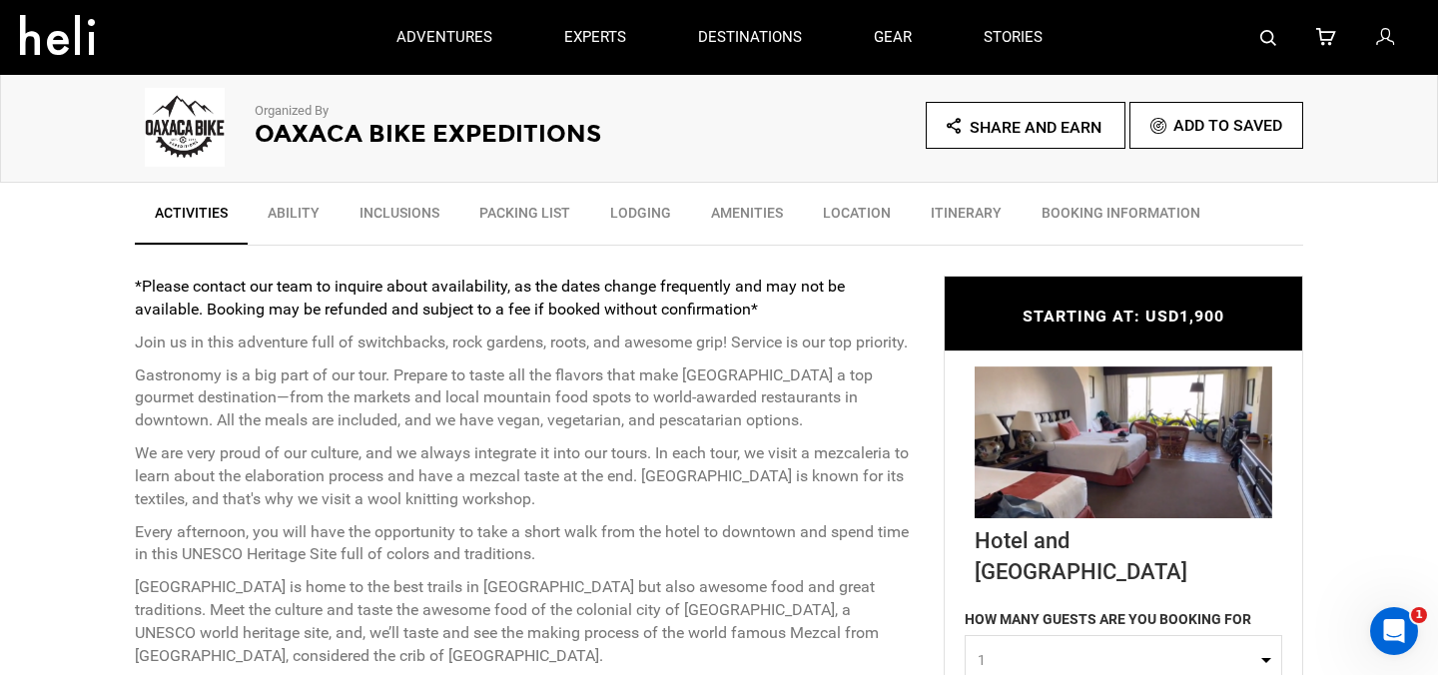
scroll to position [506, 0]
